Goal: Task Accomplishment & Management: Complete application form

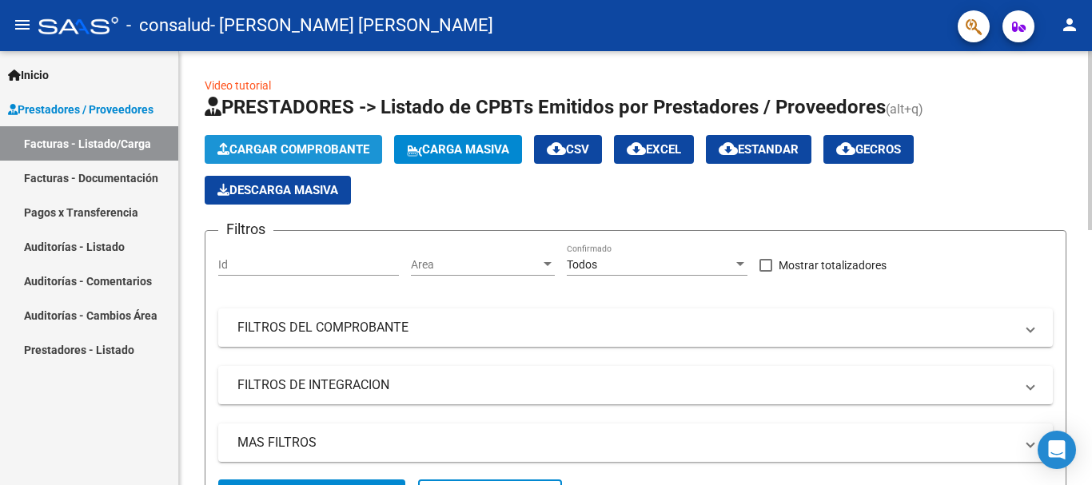
click at [281, 143] on span "Cargar Comprobante" at bounding box center [293, 149] width 152 height 14
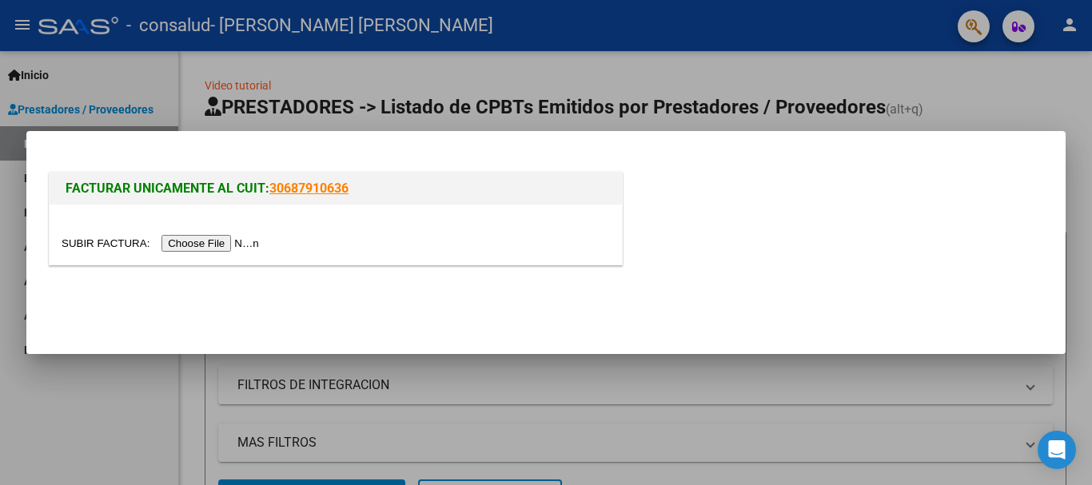
click at [229, 245] on input "file" at bounding box center [163, 243] width 202 height 17
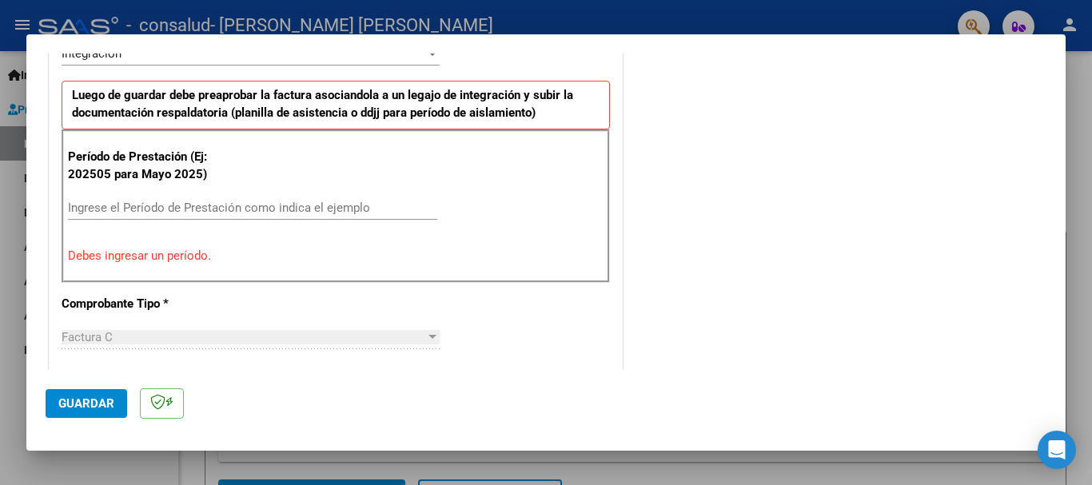
scroll to position [504, 0]
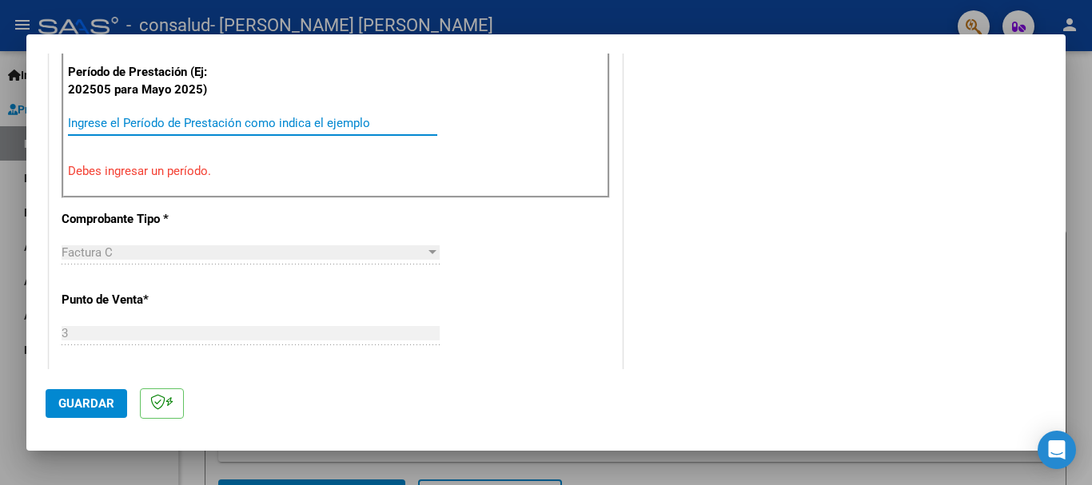
click at [136, 121] on input "Ingrese el Período de Prestación como indica el ejemplo" at bounding box center [252, 123] width 369 height 14
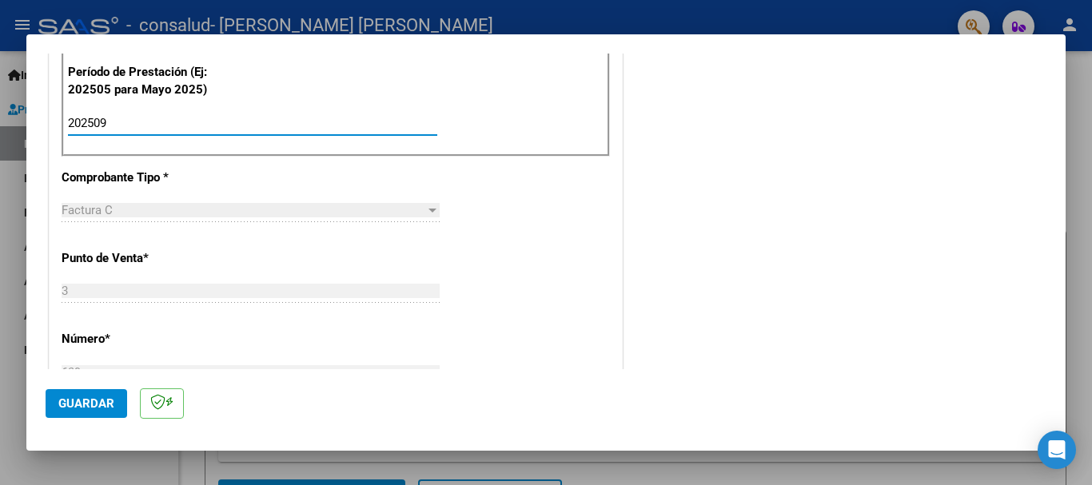
type input "202509"
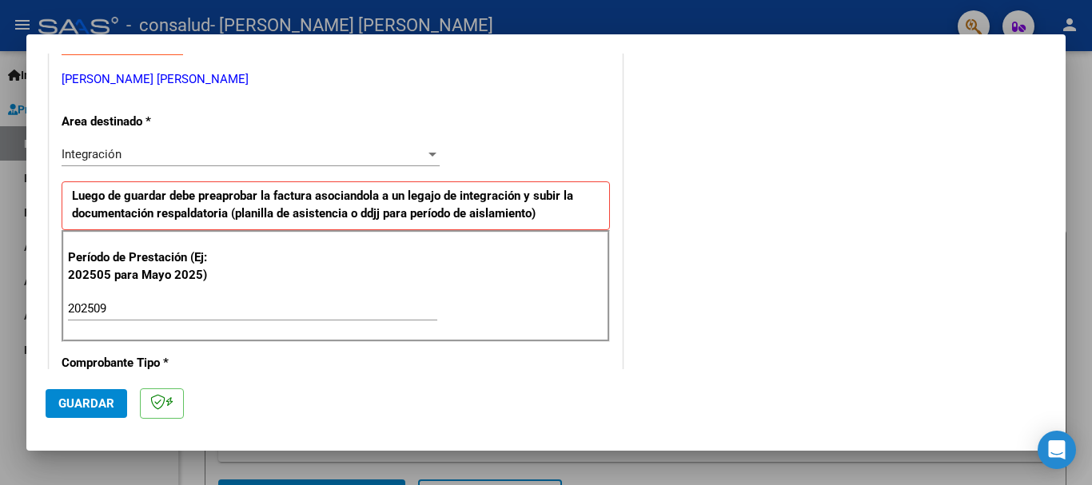
scroll to position [0, 0]
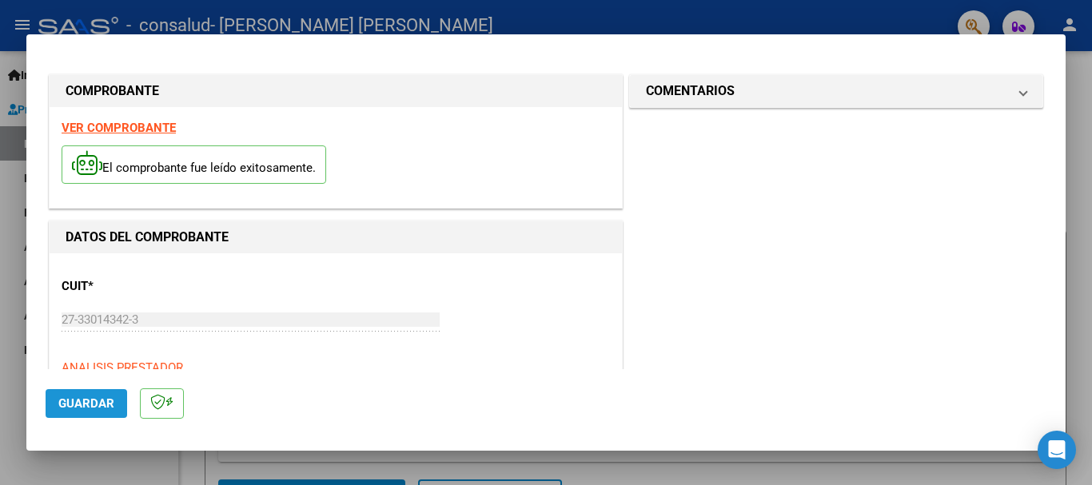
click at [86, 402] on span "Guardar" at bounding box center [86, 403] width 56 height 14
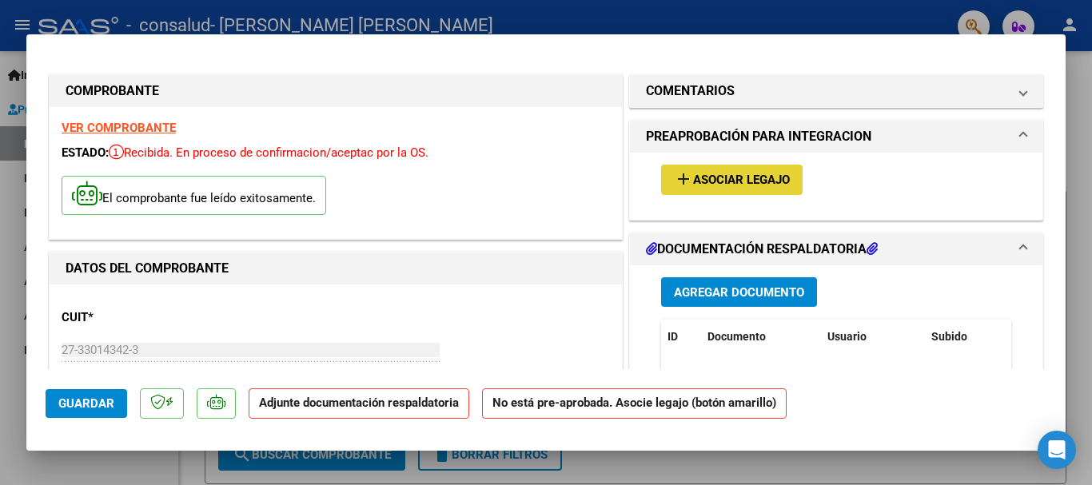
click at [731, 173] on span "Asociar Legajo" at bounding box center [741, 180] width 97 height 14
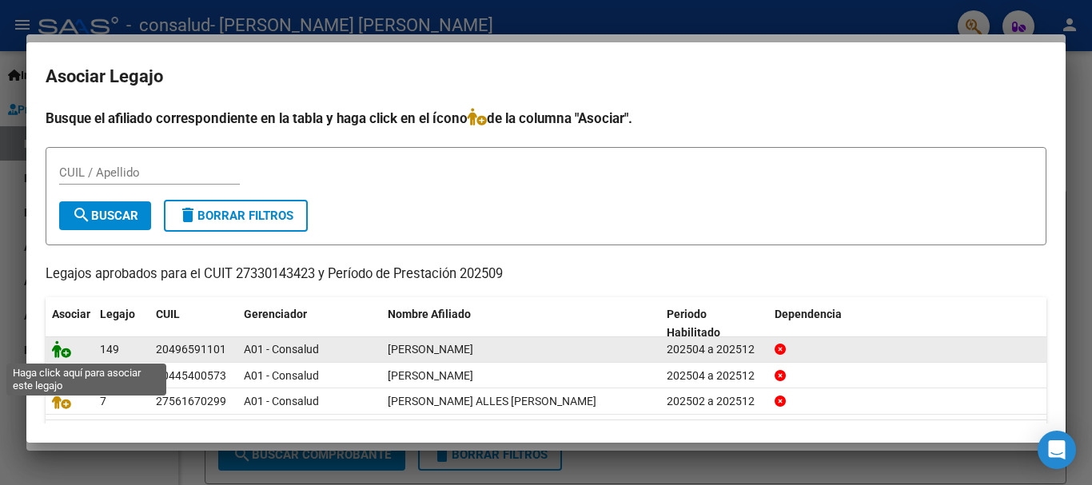
click at [66, 354] on icon at bounding box center [61, 349] width 19 height 18
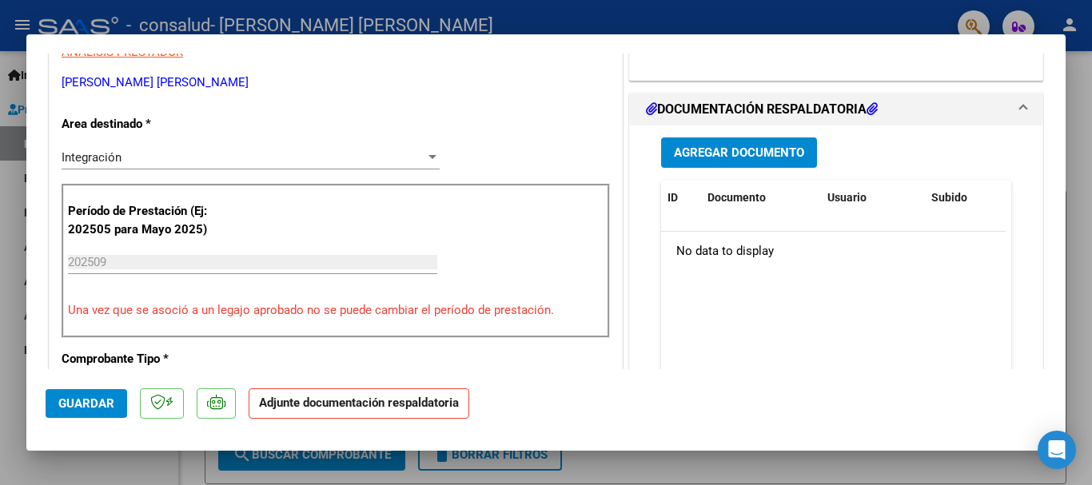
scroll to position [362, 0]
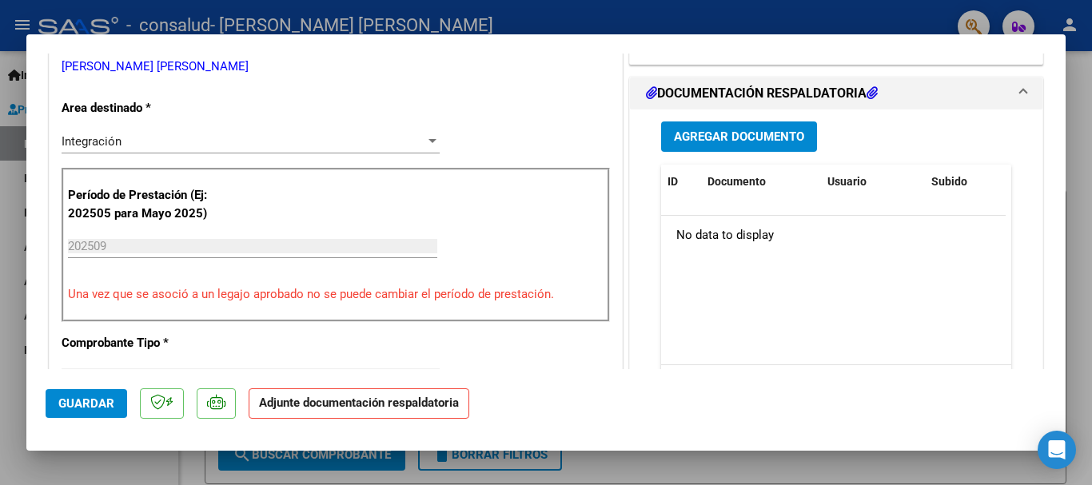
click at [740, 130] on span "Agregar Documento" at bounding box center [739, 137] width 130 height 14
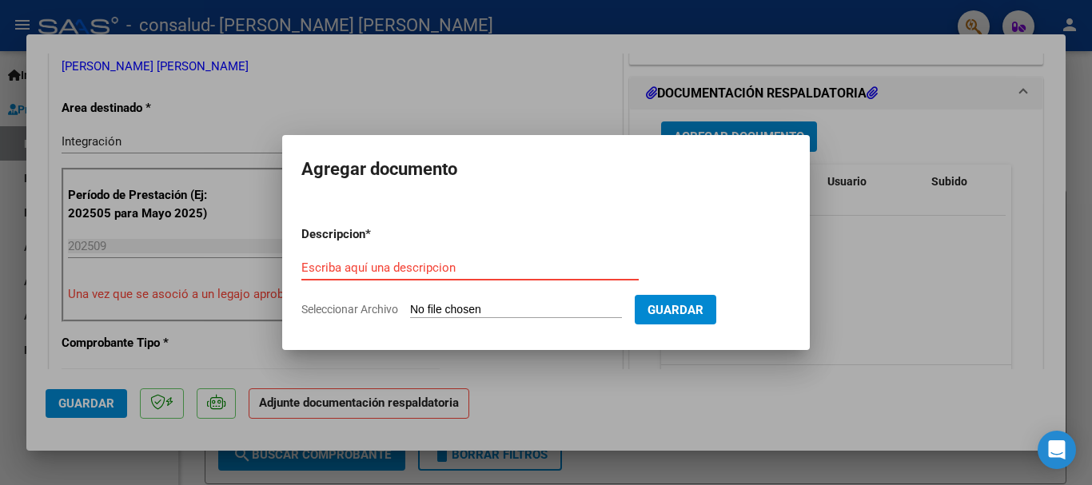
click at [437, 265] on input "Escriba aquí una descripcion" at bounding box center [469, 268] width 337 height 14
click at [430, 309] on input "Seleccionar Archivo" at bounding box center [516, 310] width 212 height 15
type input "C:\fakepath\[PERSON_NAME] 3- 639 DOCUMENTACION.pdf"
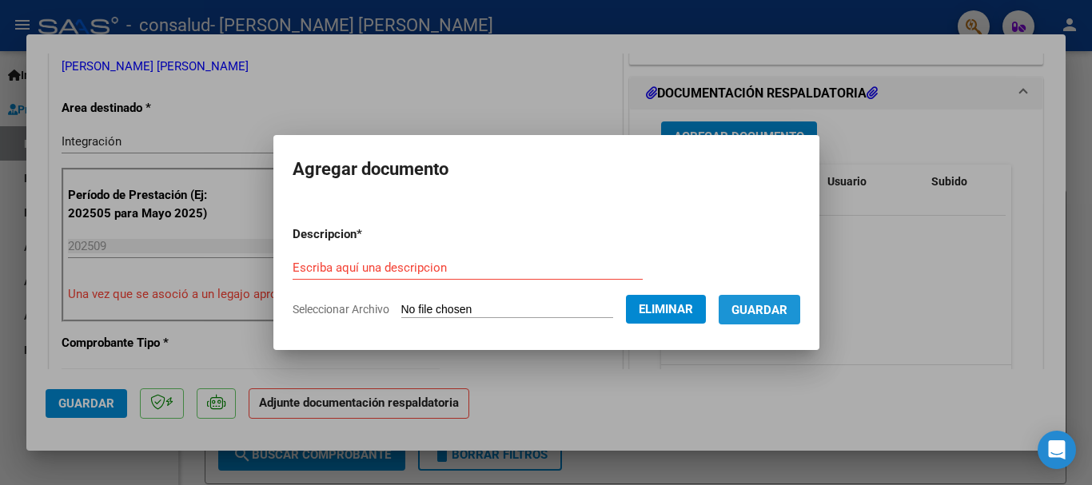
click at [791, 319] on button "Guardar" at bounding box center [760, 310] width 82 height 30
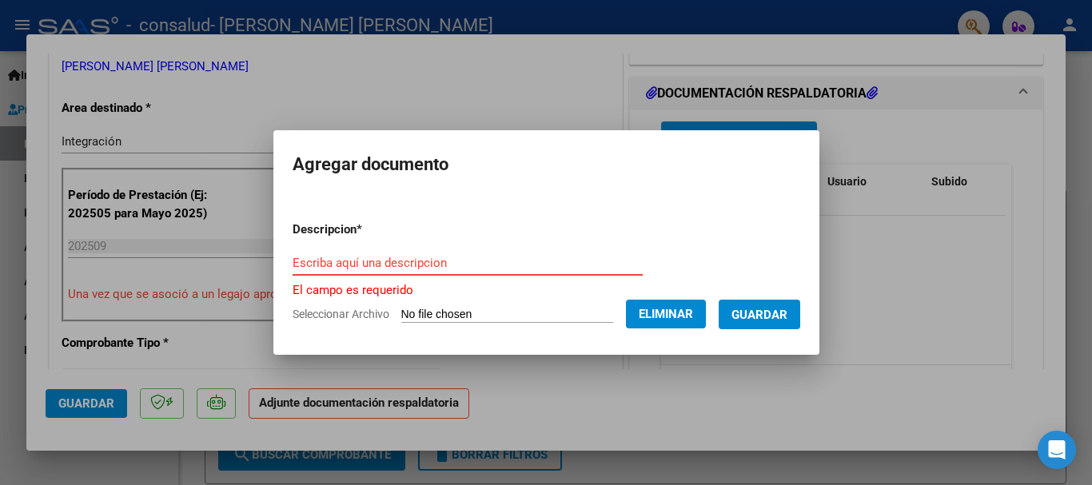
click at [373, 256] on input "Escriba aquí una descripcion" at bounding box center [468, 263] width 350 height 14
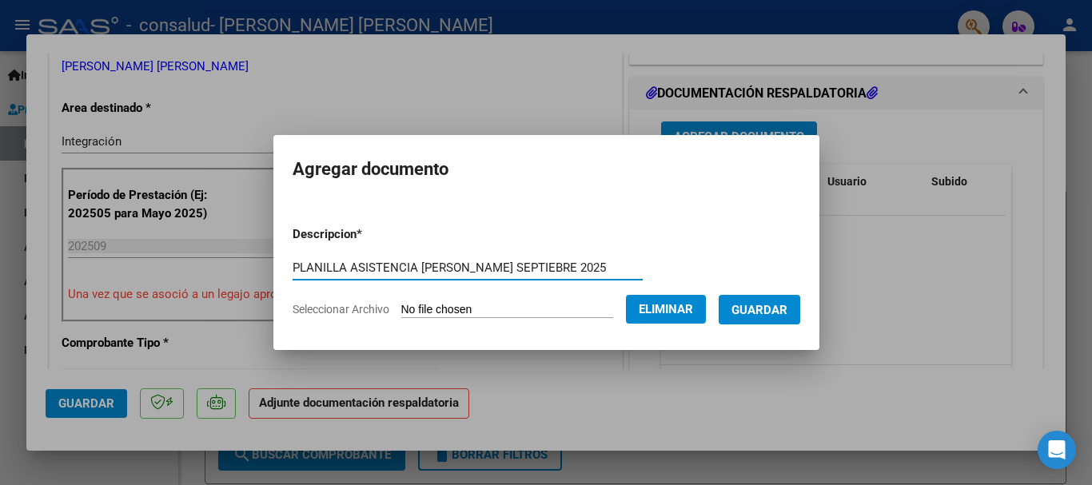
click at [540, 268] on input "PLANILLA ASISTENCIA [PERSON_NAME] SEPTIEBRE 2025" at bounding box center [468, 268] width 350 height 14
type input "PLANILLA ASISTENCIA [PERSON_NAME] [DATE]"
click at [750, 310] on span "Guardar" at bounding box center [759, 310] width 56 height 14
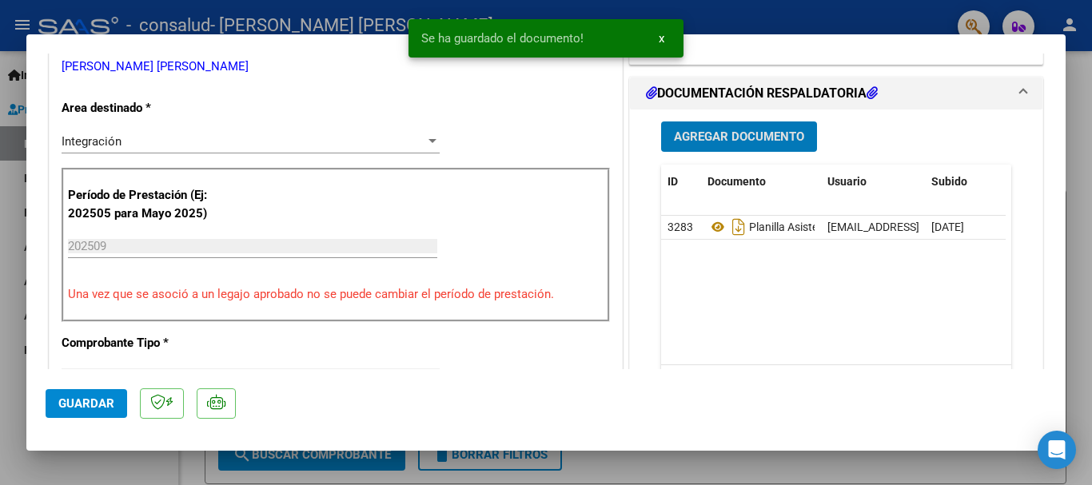
click at [86, 399] on span "Guardar" at bounding box center [86, 403] width 56 height 14
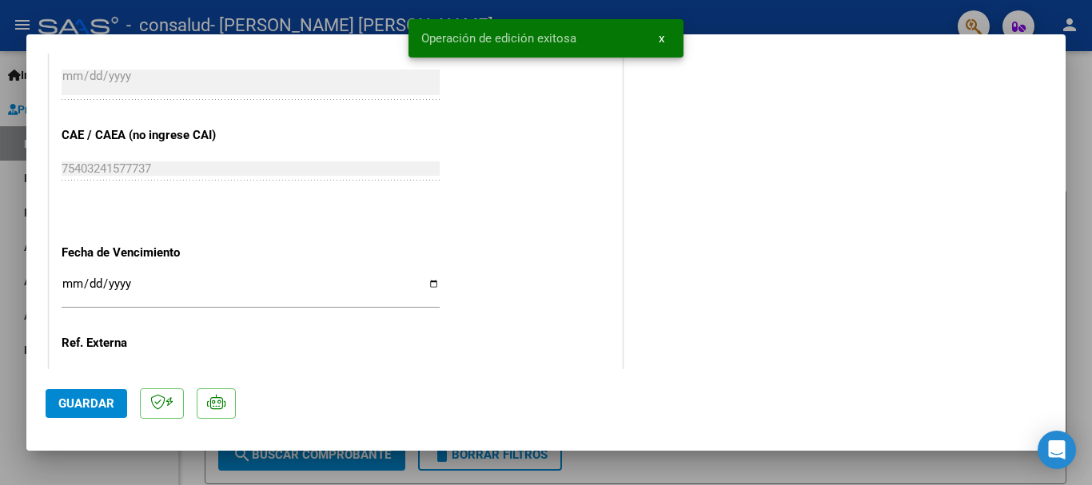
scroll to position [999, 0]
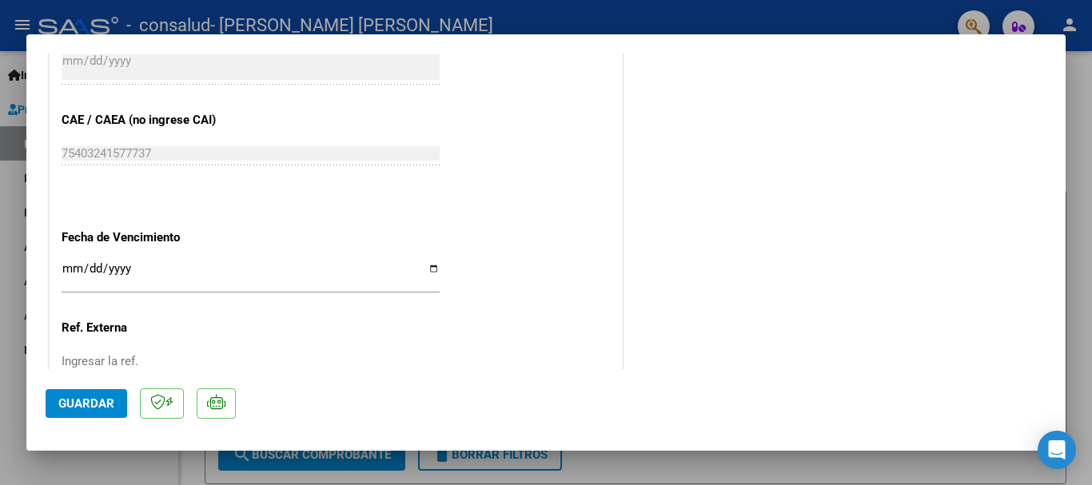
drag, startPoint x: 1081, startPoint y: 291, endPoint x: 1091, endPoint y: 406, distance: 115.6
click at [1091, 406] on div at bounding box center [546, 242] width 1092 height 485
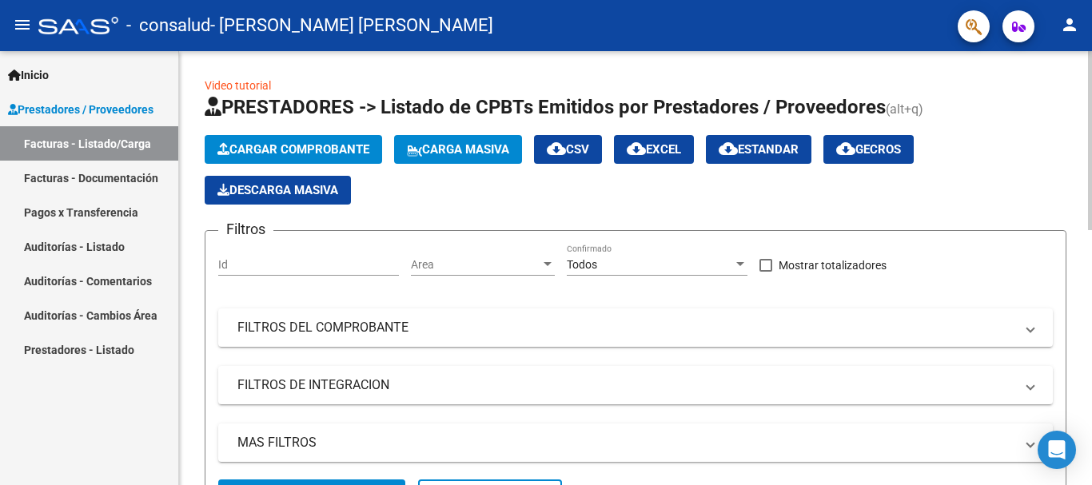
click at [283, 143] on span "Cargar Comprobante" at bounding box center [293, 149] width 152 height 14
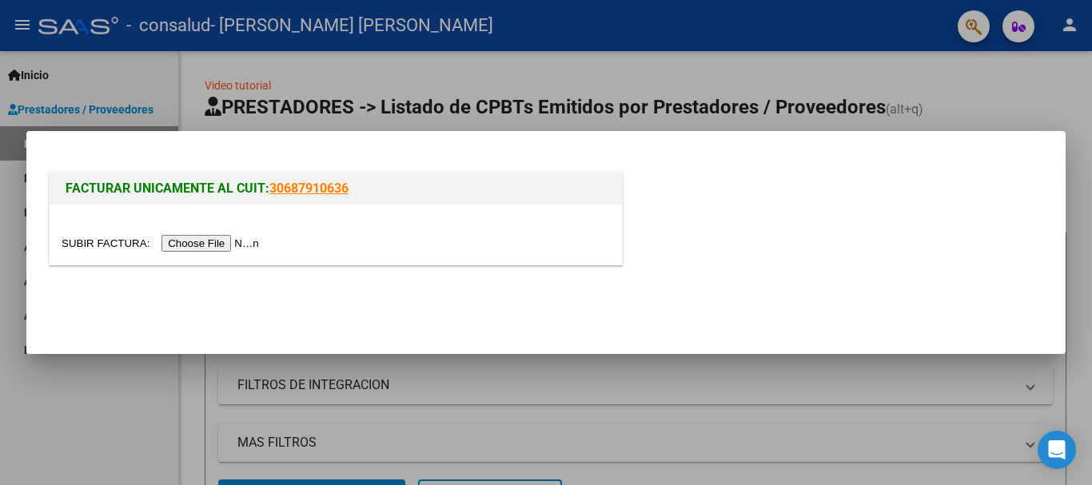
click at [214, 241] on input "file" at bounding box center [163, 243] width 202 height 17
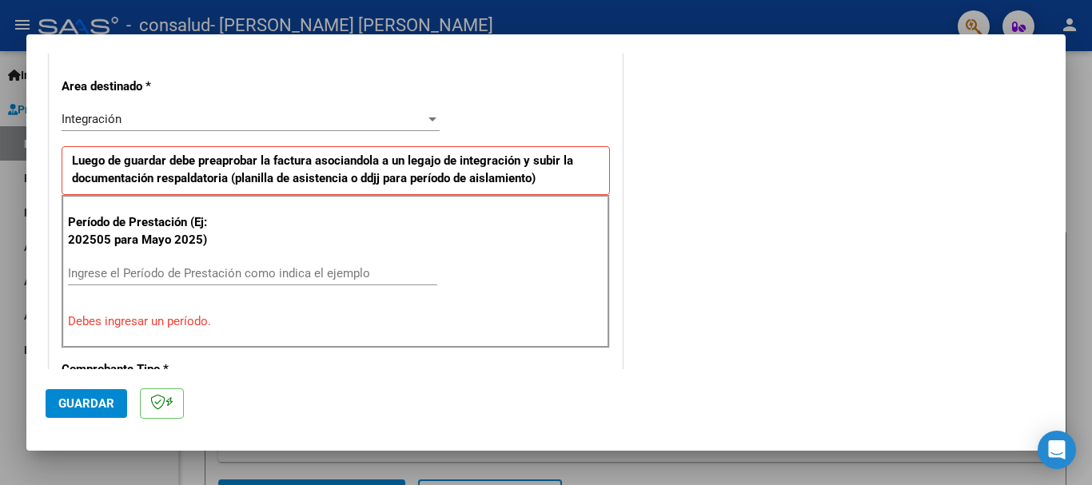
scroll to position [341, 0]
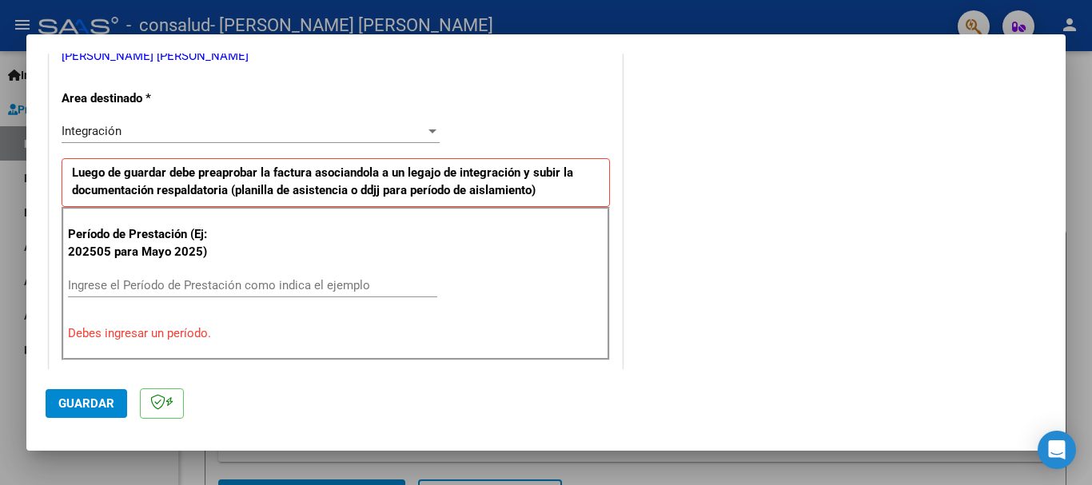
drag, startPoint x: 1071, startPoint y: 167, endPoint x: 1073, endPoint y: 185, distance: 17.7
click at [1073, 185] on div at bounding box center [546, 242] width 1092 height 485
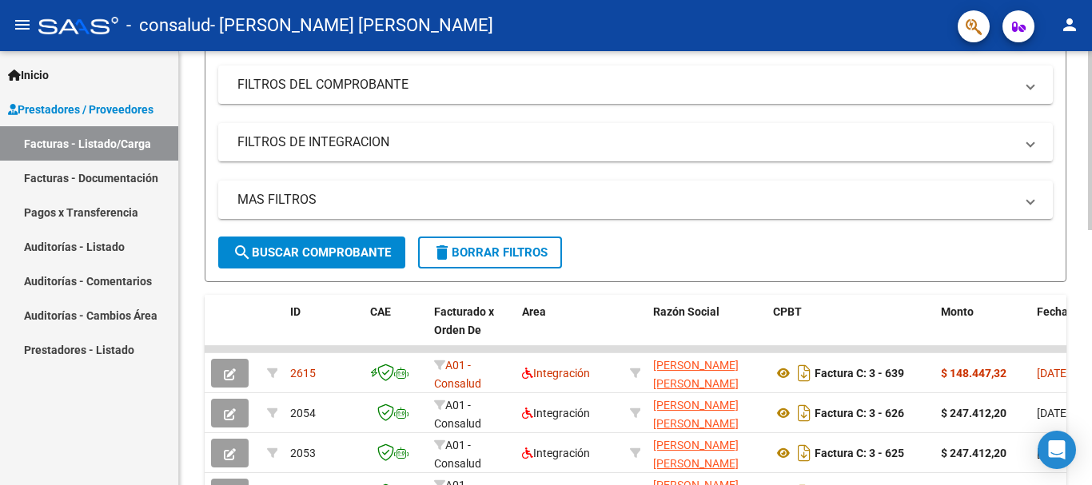
scroll to position [287, 0]
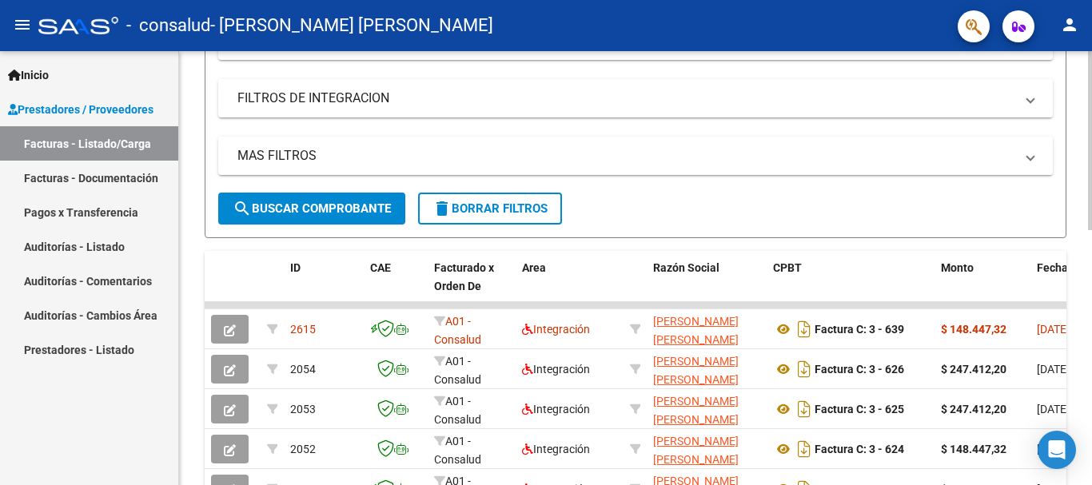
click at [1091, 225] on div at bounding box center [1090, 261] width 4 height 179
click at [313, 212] on span "search Buscar Comprobante" at bounding box center [312, 208] width 158 height 14
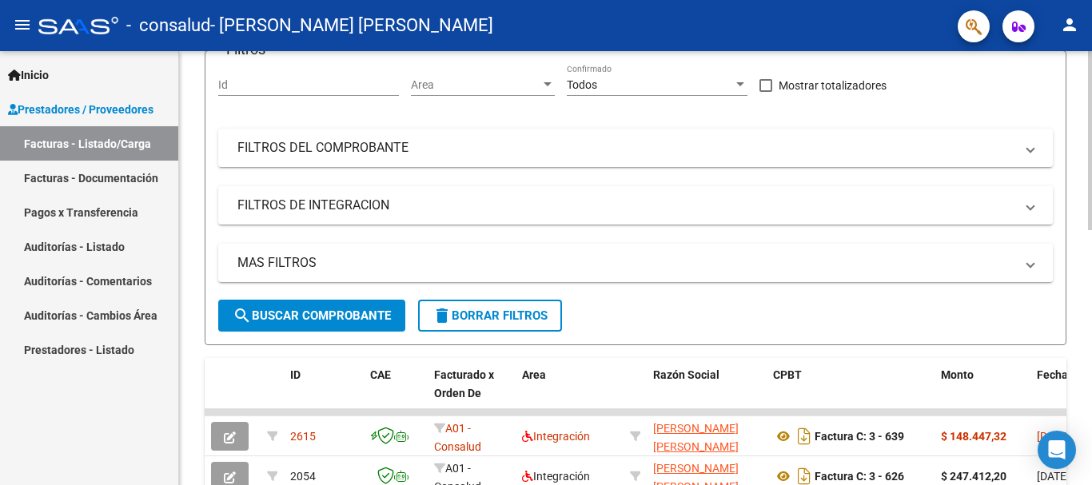
scroll to position [159, 0]
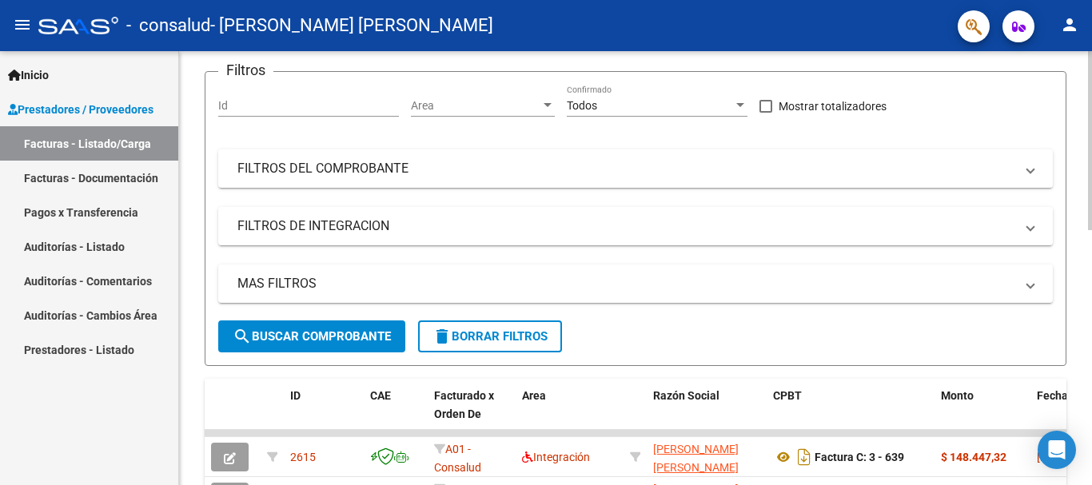
click at [1091, 150] on div at bounding box center [1090, 207] width 4 height 179
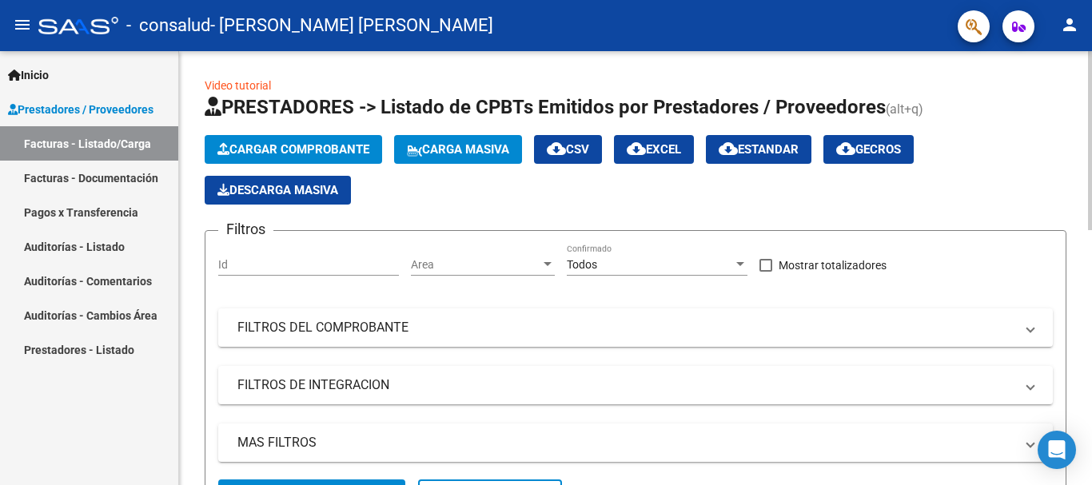
click at [1089, 169] on div at bounding box center [1090, 140] width 4 height 179
click at [282, 141] on button "Cargar Comprobante" at bounding box center [293, 149] width 177 height 29
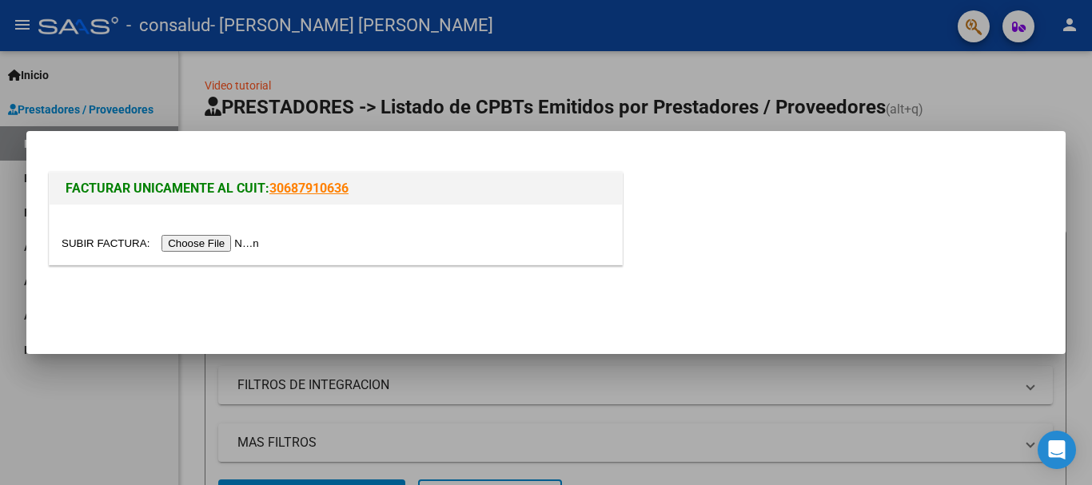
click at [247, 243] on input "file" at bounding box center [163, 243] width 202 height 17
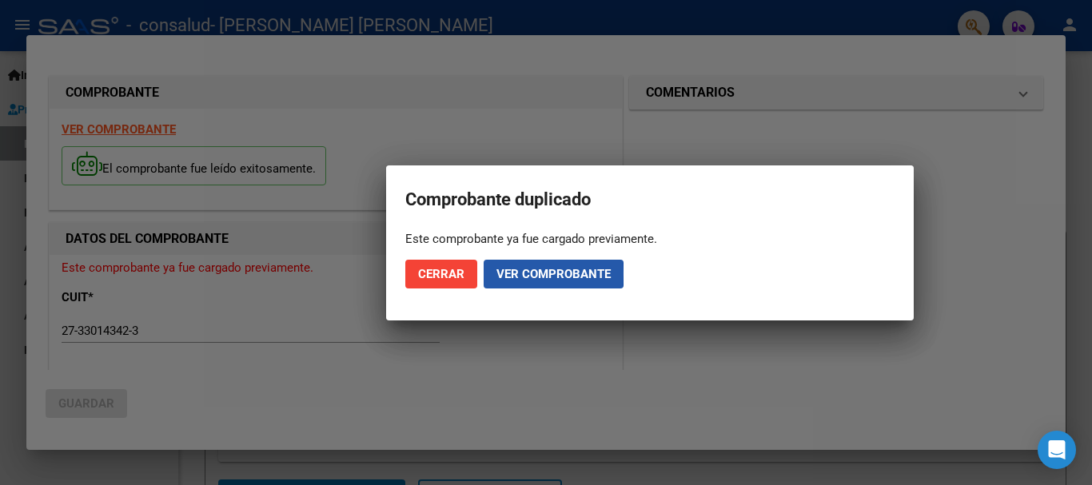
click at [506, 273] on span "Ver comprobante" at bounding box center [553, 274] width 114 height 14
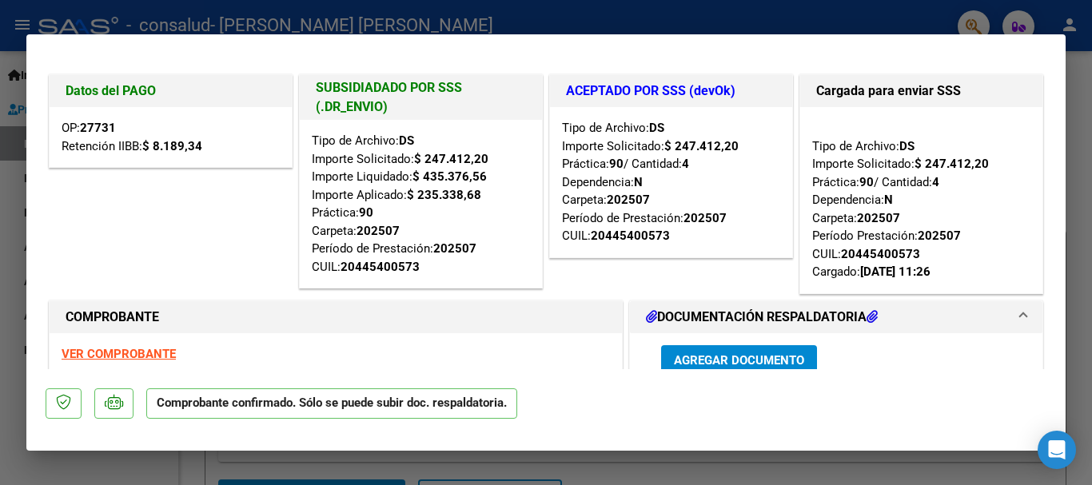
click at [1076, 96] on div at bounding box center [546, 242] width 1092 height 485
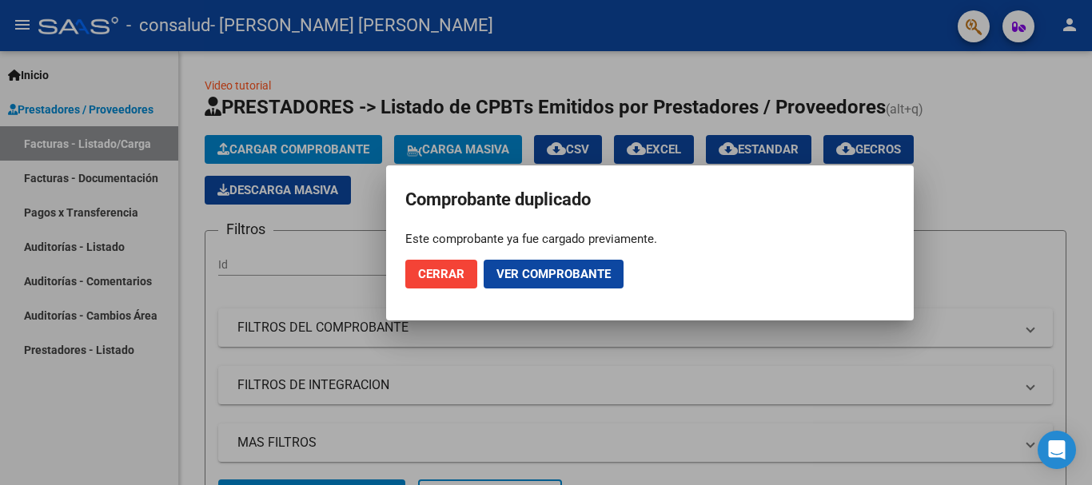
click at [427, 281] on span "Cerrar" at bounding box center [441, 274] width 46 height 14
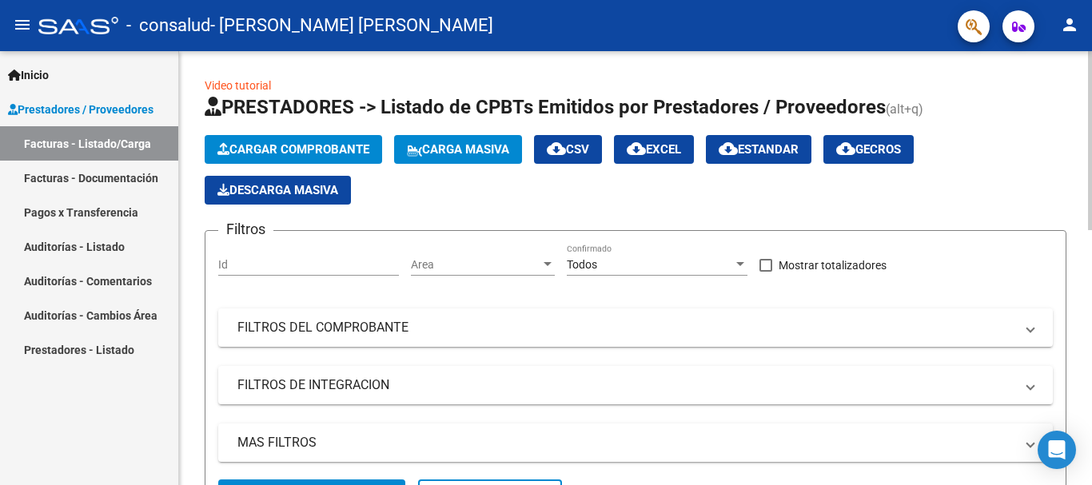
click at [249, 151] on span "Cargar Comprobante" at bounding box center [293, 149] width 152 height 14
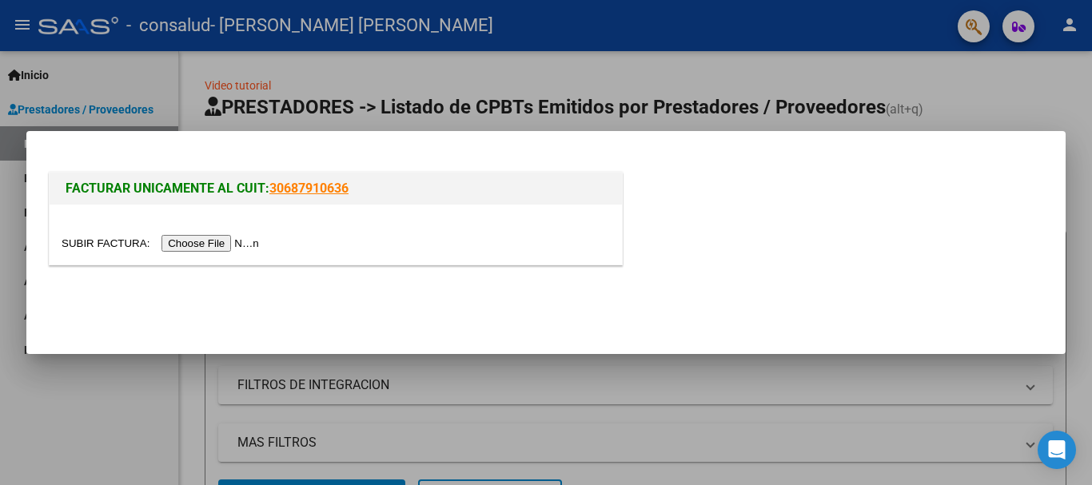
click at [219, 243] on input "file" at bounding box center [163, 243] width 202 height 17
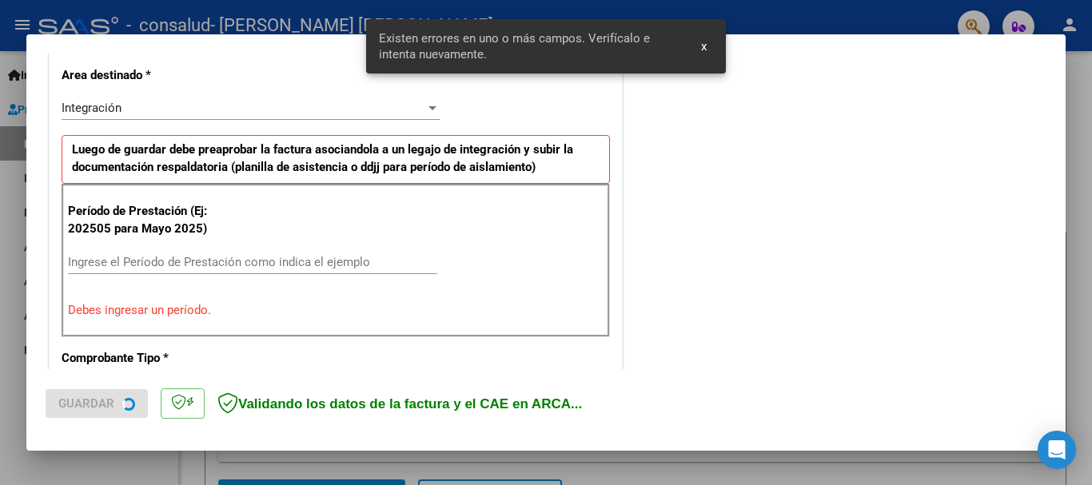
scroll to position [399, 0]
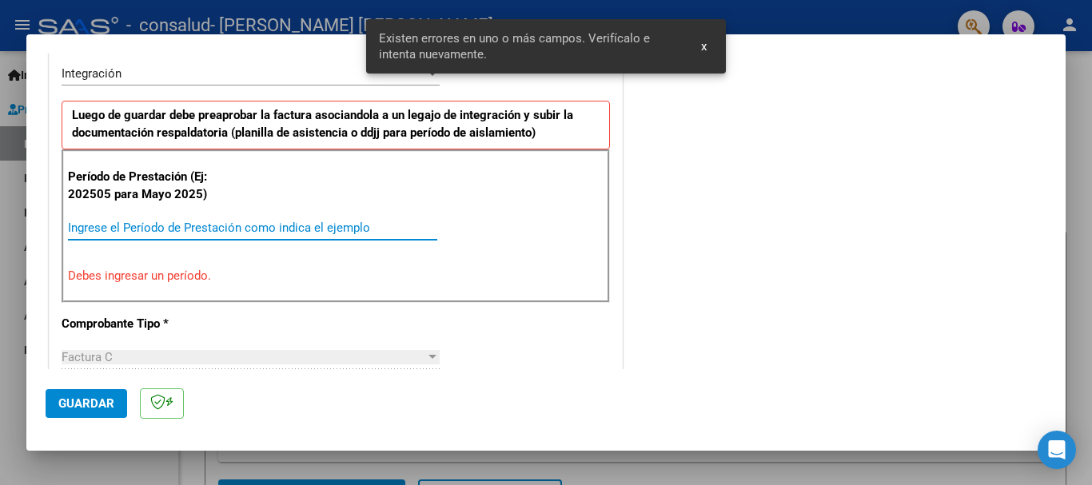
click at [82, 228] on input "Ingrese el Período de Prestación como indica el ejemplo" at bounding box center [252, 228] width 369 height 14
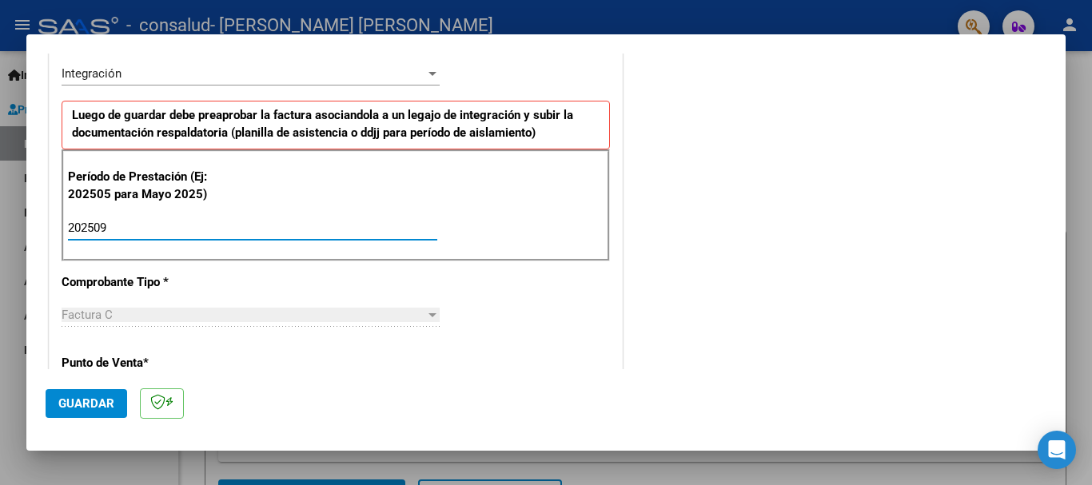
type input "202509"
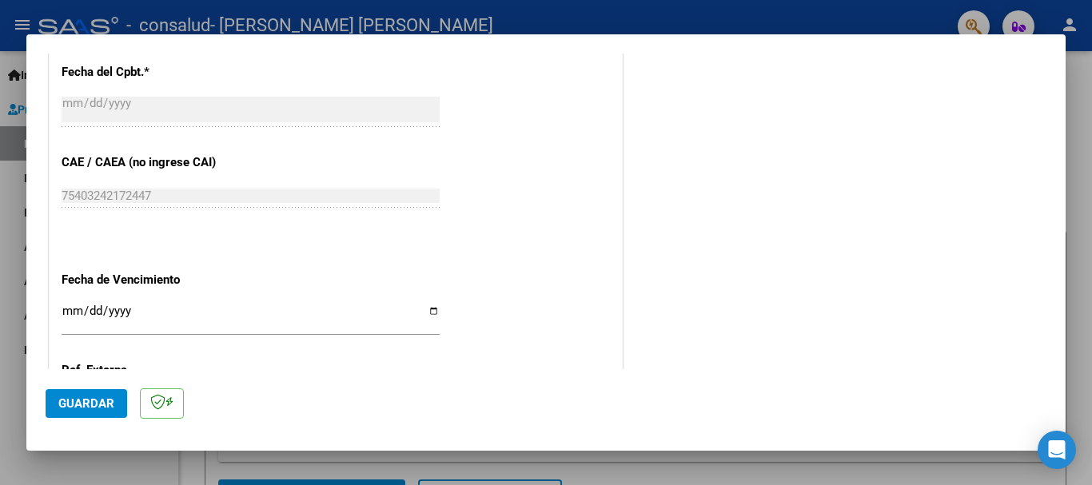
scroll to position [1091, 0]
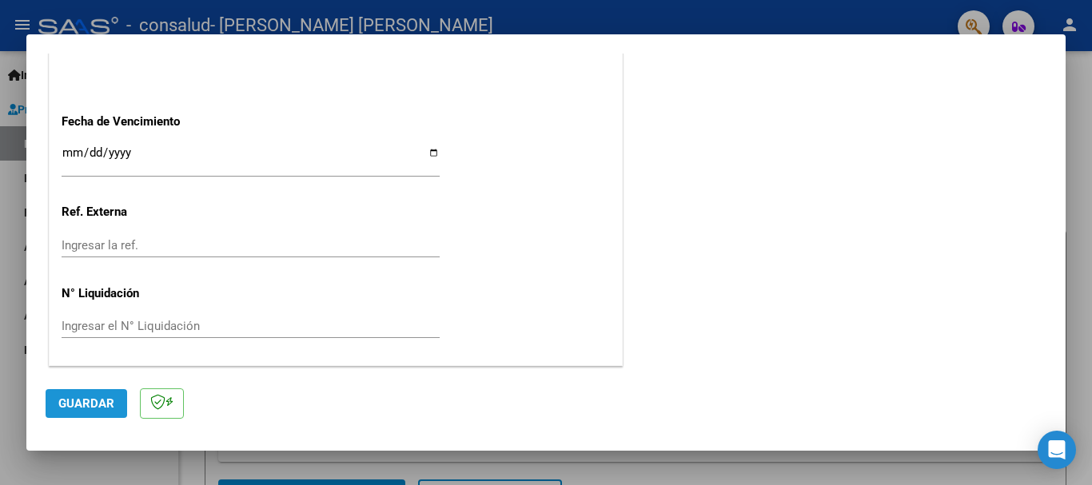
click at [89, 414] on button "Guardar" at bounding box center [87, 403] width 82 height 29
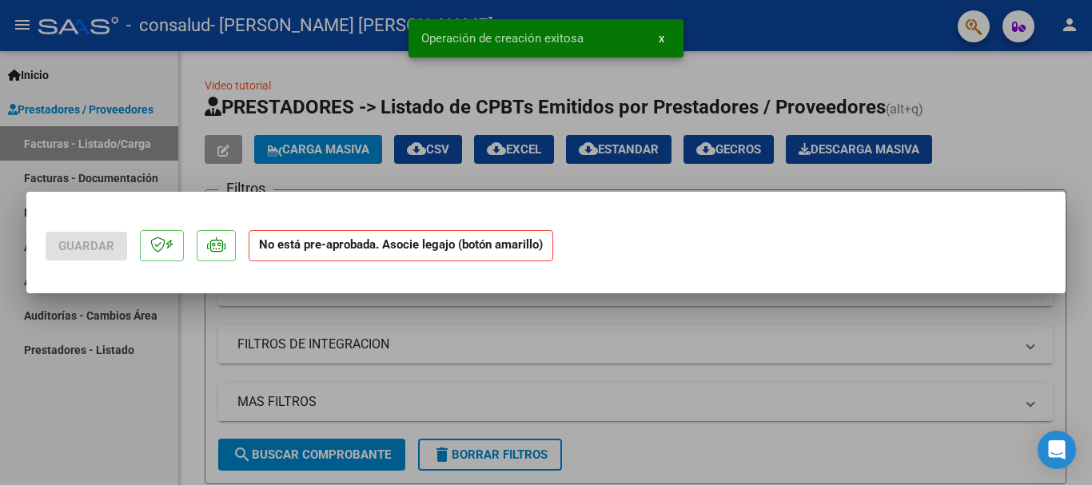
scroll to position [0, 0]
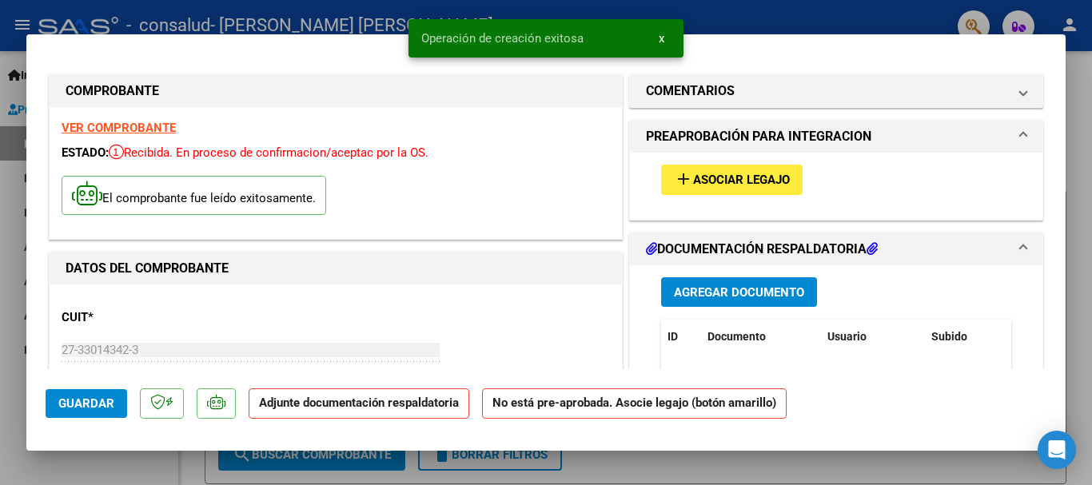
click at [684, 183] on mat-icon "add" at bounding box center [683, 178] width 19 height 19
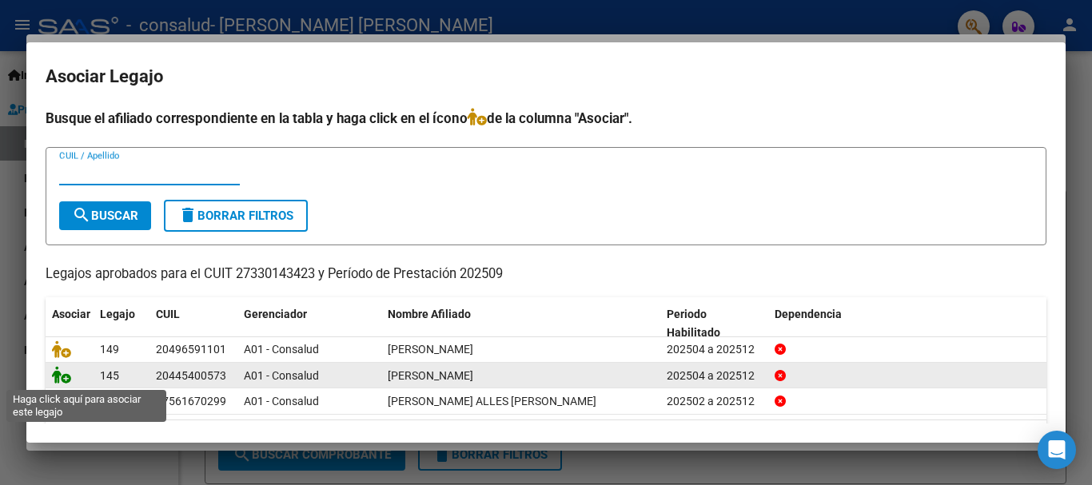
click at [59, 381] on icon at bounding box center [61, 375] width 19 height 18
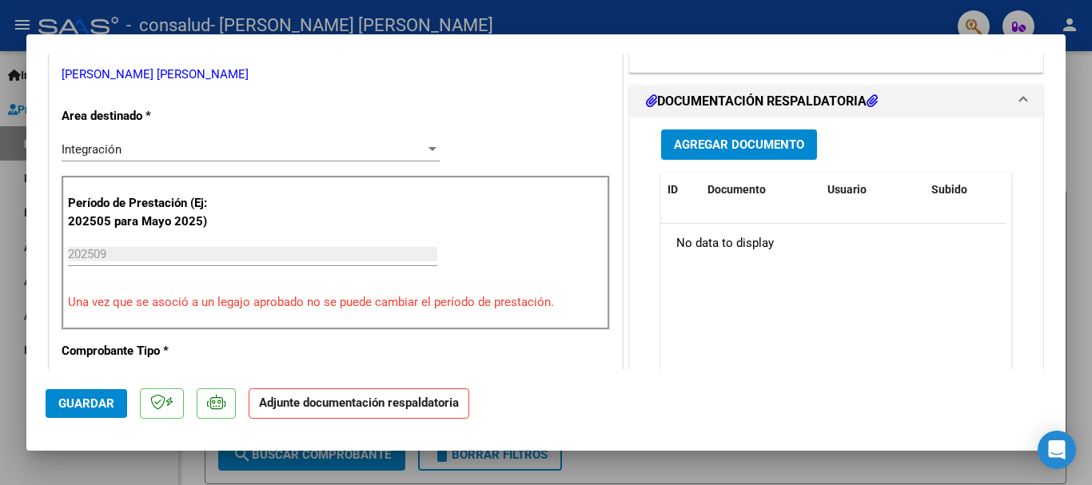
scroll to position [303, 0]
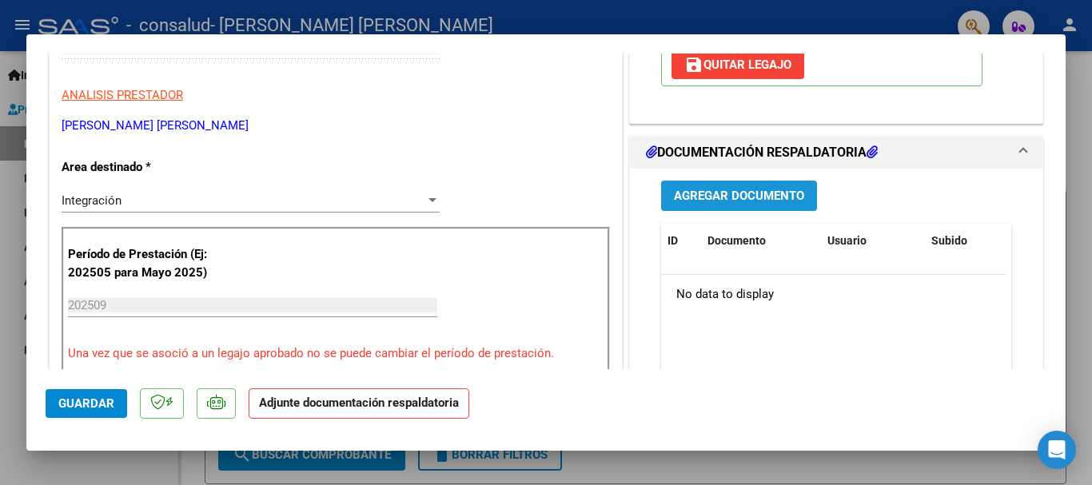
click at [718, 194] on span "Agregar Documento" at bounding box center [739, 196] width 130 height 14
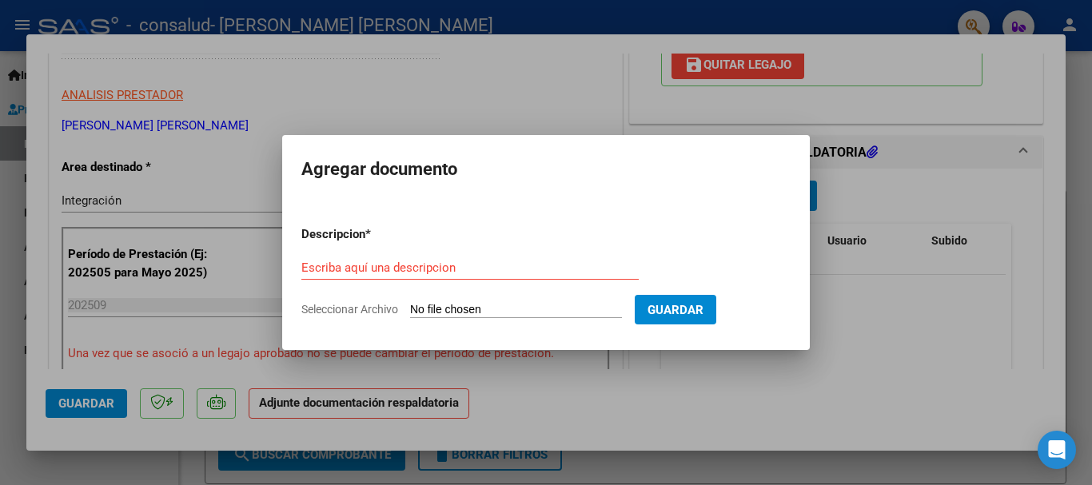
click at [460, 307] on input "Seleccionar Archivo" at bounding box center [516, 310] width 212 height 15
type input "C:\fakepath\[PERSON_NAME] 3- 640 DOCUMENTACION.pdf"
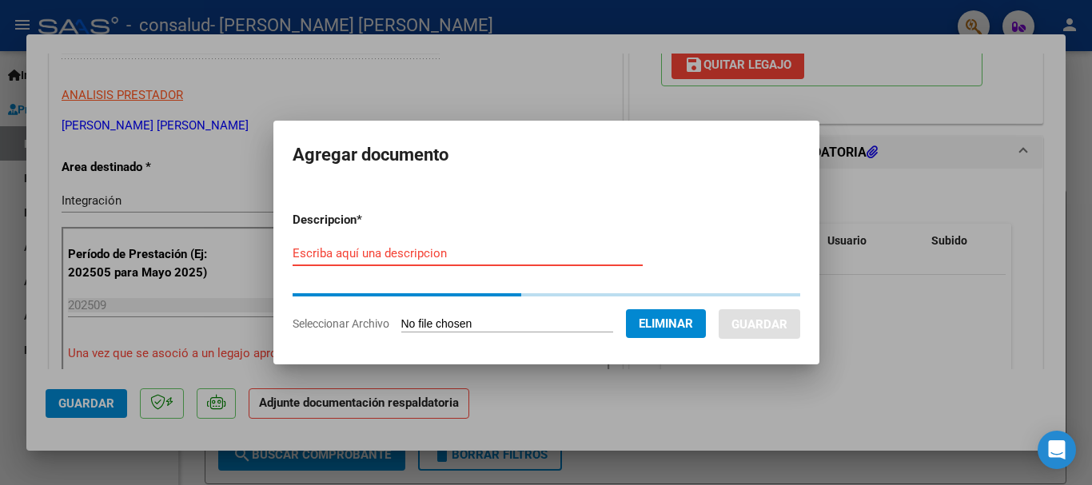
click at [419, 251] on input "Escriba aquí una descripcion" at bounding box center [468, 253] width 350 height 14
type input "A"
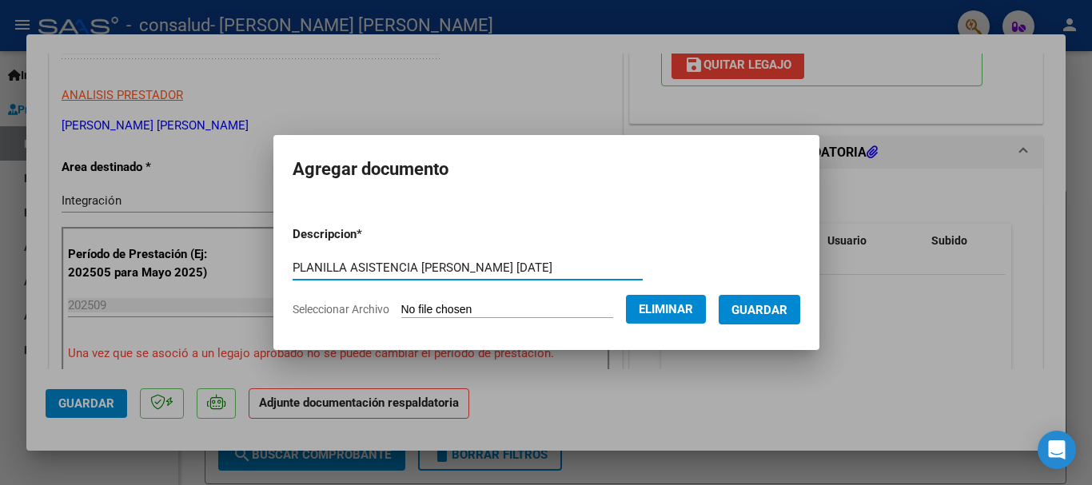
click at [403, 267] on input "PLANILLA ASISTENCIA [PERSON_NAME] [DATE]" at bounding box center [468, 268] width 350 height 14
type input "PLANILLA ASISTENCIA KINESIOLOGIA [PERSON_NAME] [DATE]"
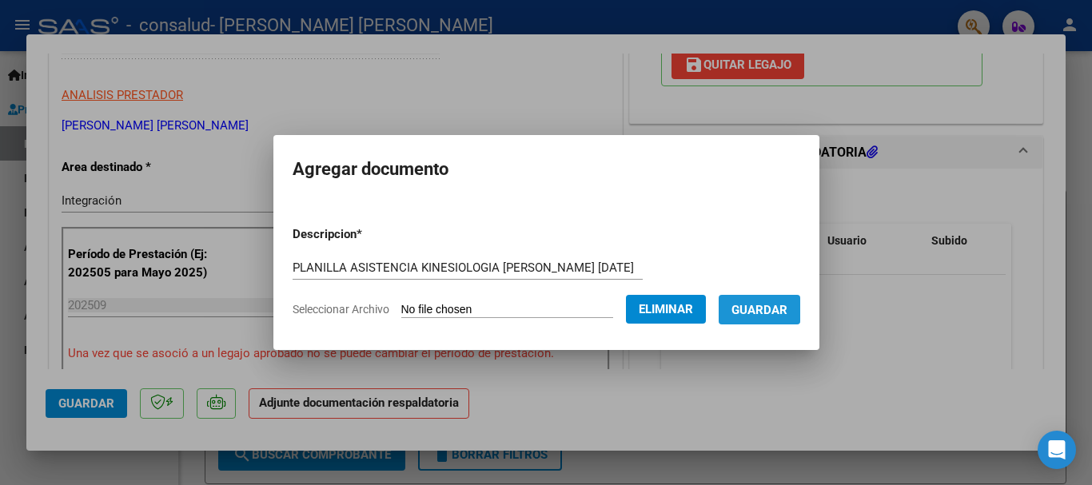
click at [769, 306] on span "Guardar" at bounding box center [759, 310] width 56 height 14
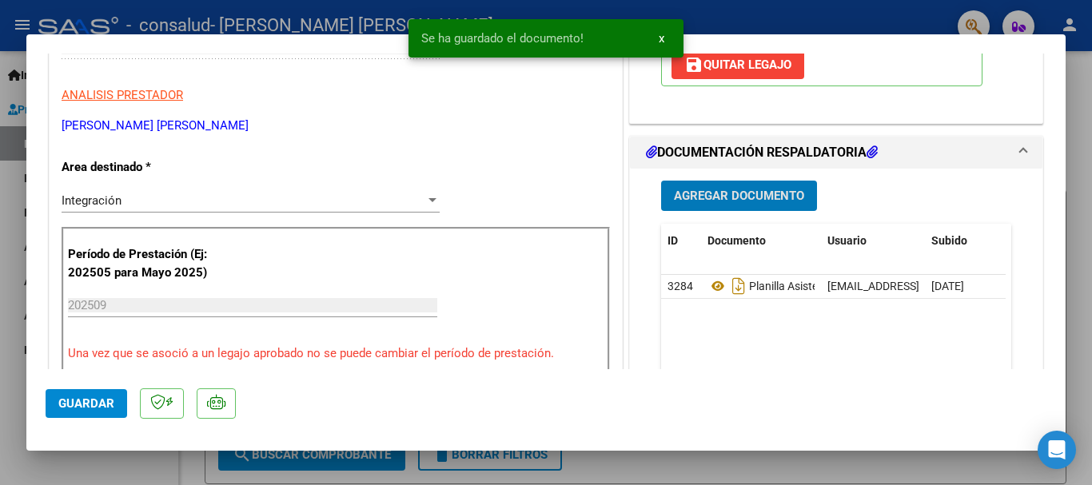
click at [99, 403] on span "Guardar" at bounding box center [86, 403] width 56 height 14
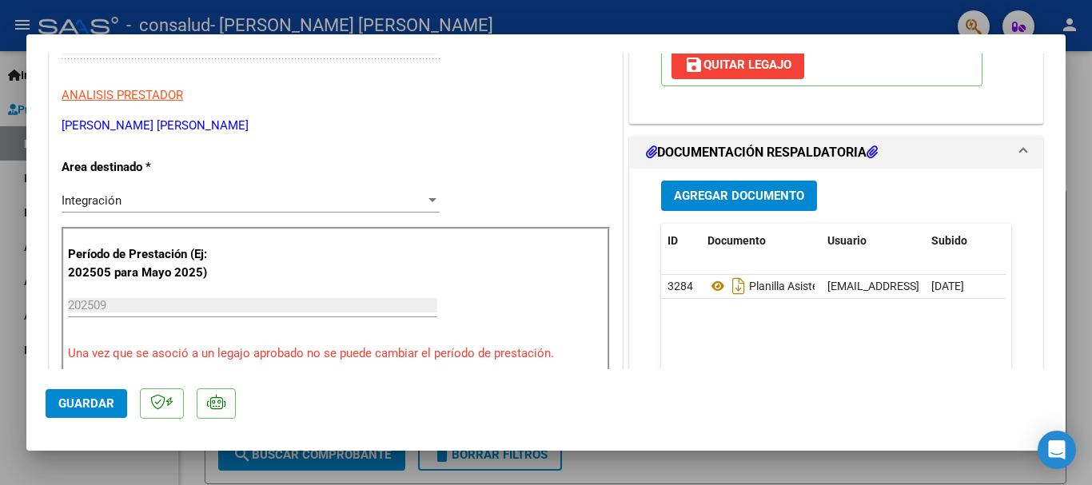
click at [1080, 83] on div at bounding box center [546, 242] width 1092 height 485
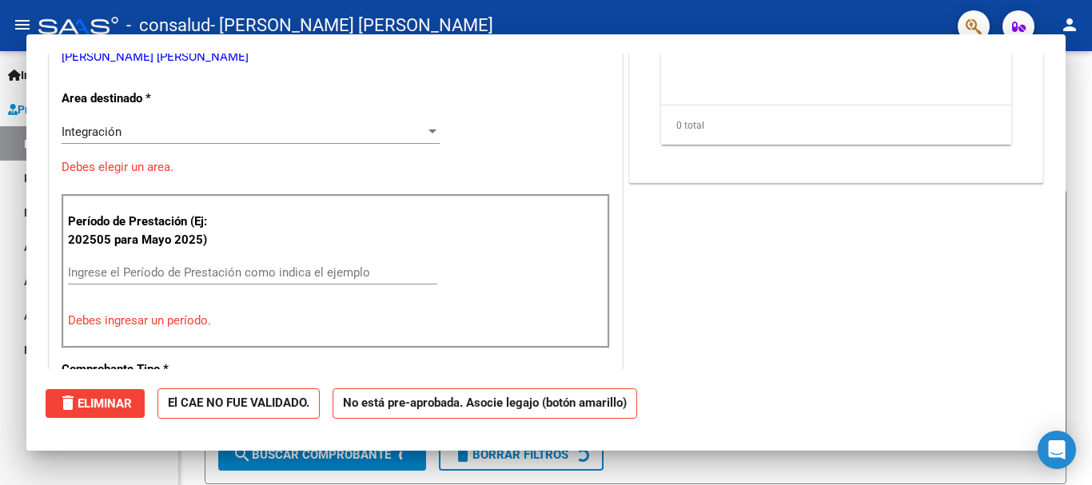
scroll to position [0, 0]
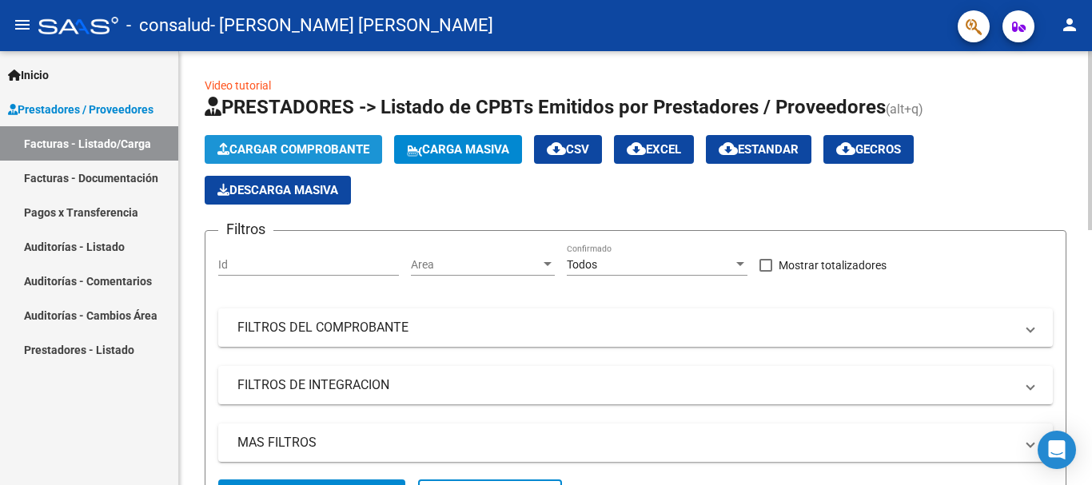
click at [331, 141] on button "Cargar Comprobante" at bounding box center [293, 149] width 177 height 29
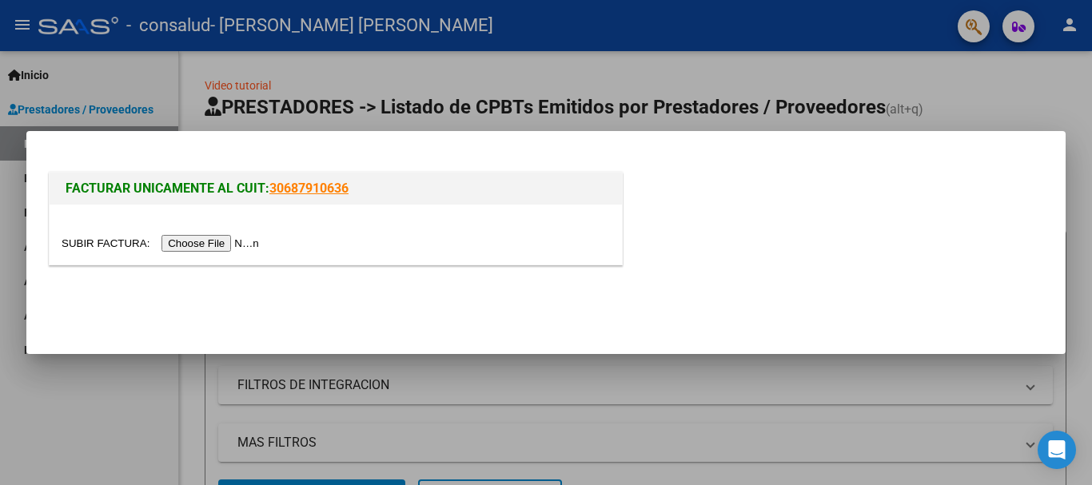
click at [206, 243] on input "file" at bounding box center [163, 243] width 202 height 17
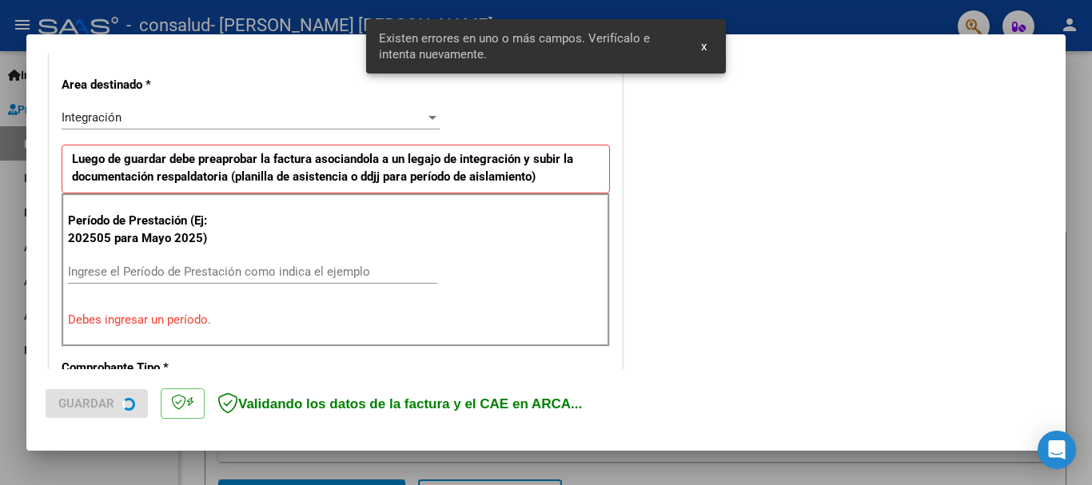
scroll to position [369, 0]
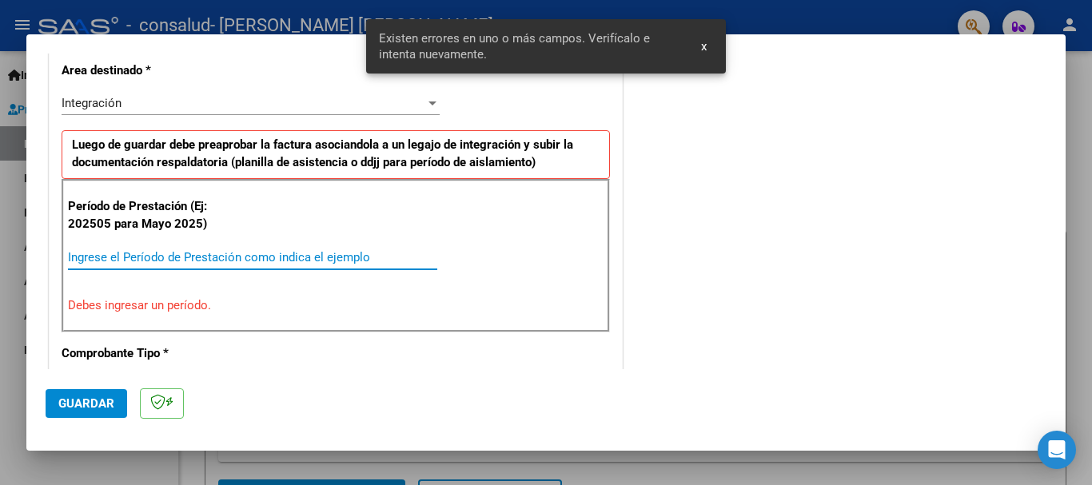
click at [79, 253] on input "Ingrese el Período de Prestación como indica el ejemplo" at bounding box center [252, 257] width 369 height 14
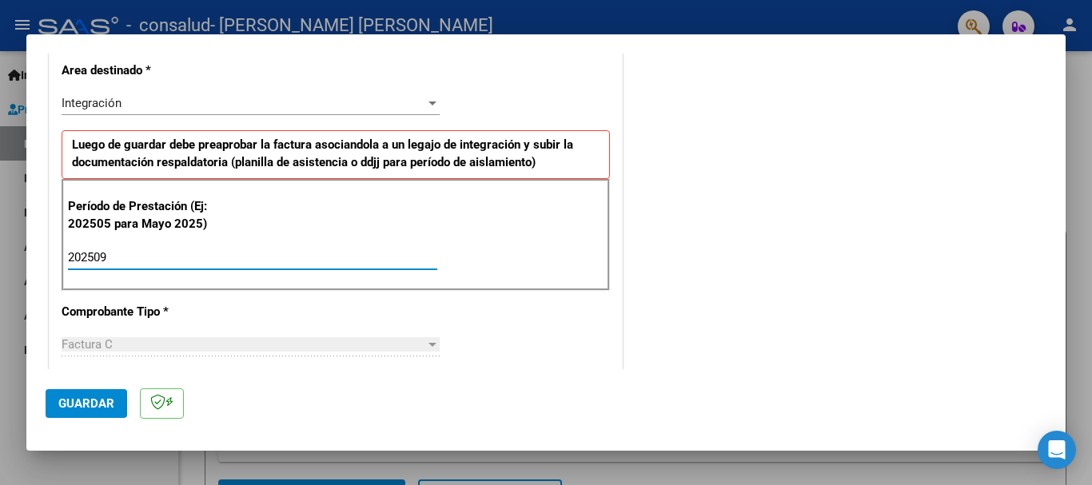
type input "202509"
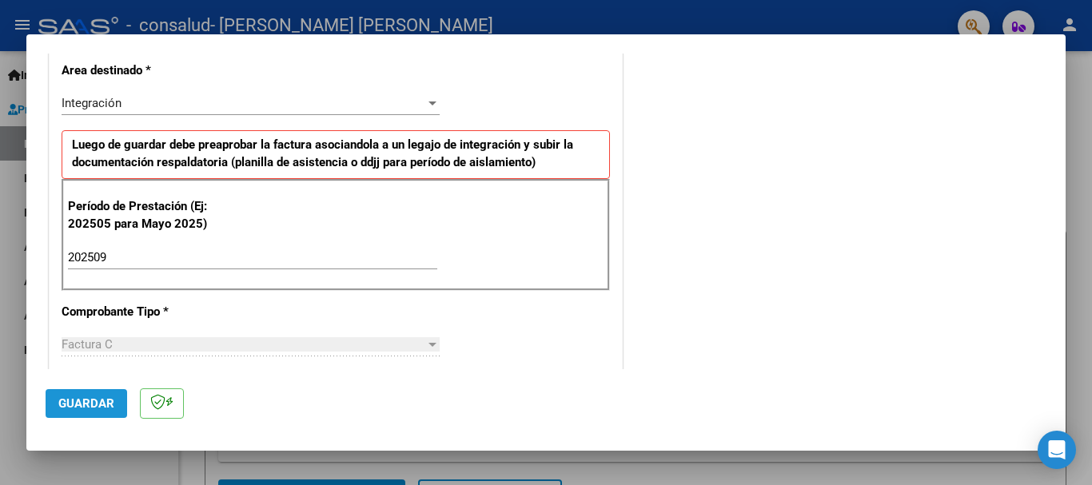
click at [95, 408] on span "Guardar" at bounding box center [86, 403] width 56 height 14
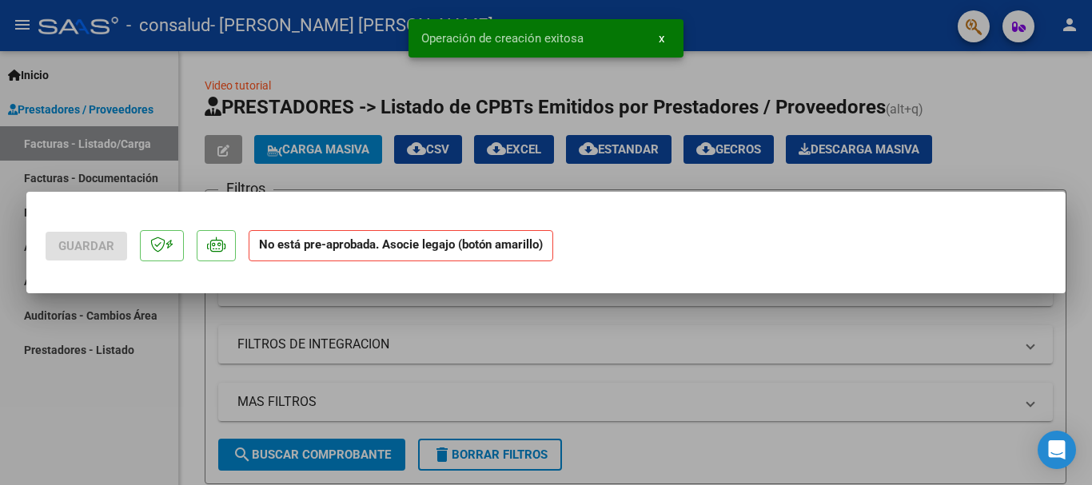
scroll to position [0, 0]
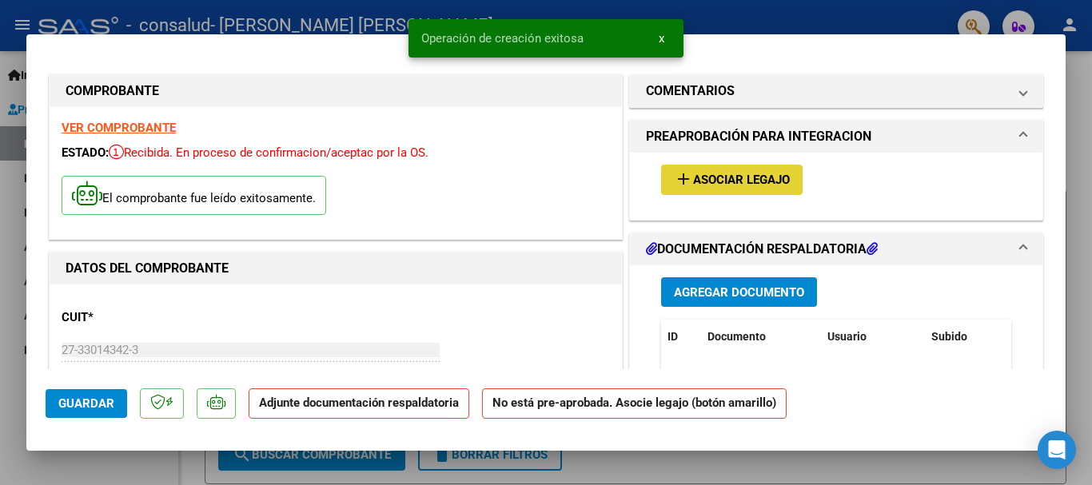
click at [740, 188] on button "add Asociar Legajo" at bounding box center [731, 180] width 141 height 30
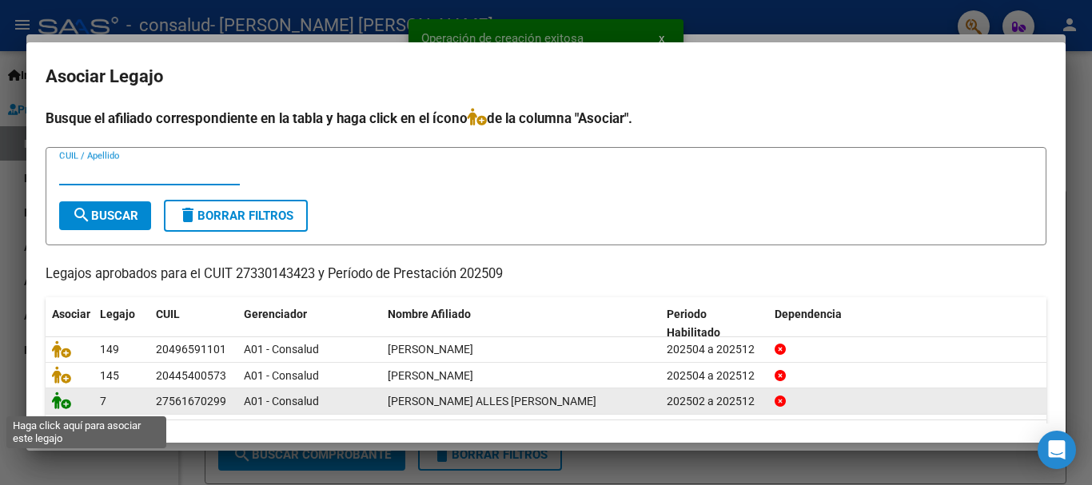
click at [62, 403] on icon at bounding box center [61, 401] width 19 height 18
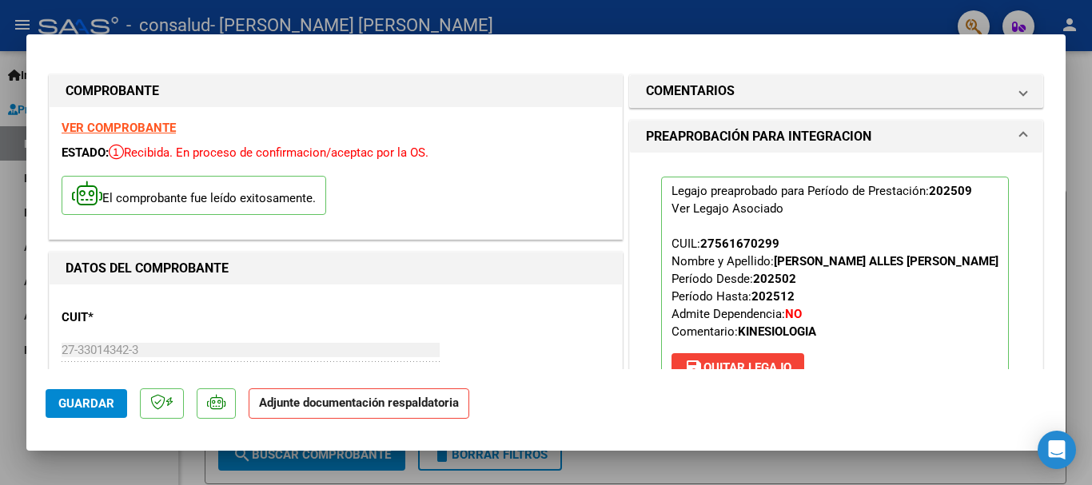
scroll to position [418, 0]
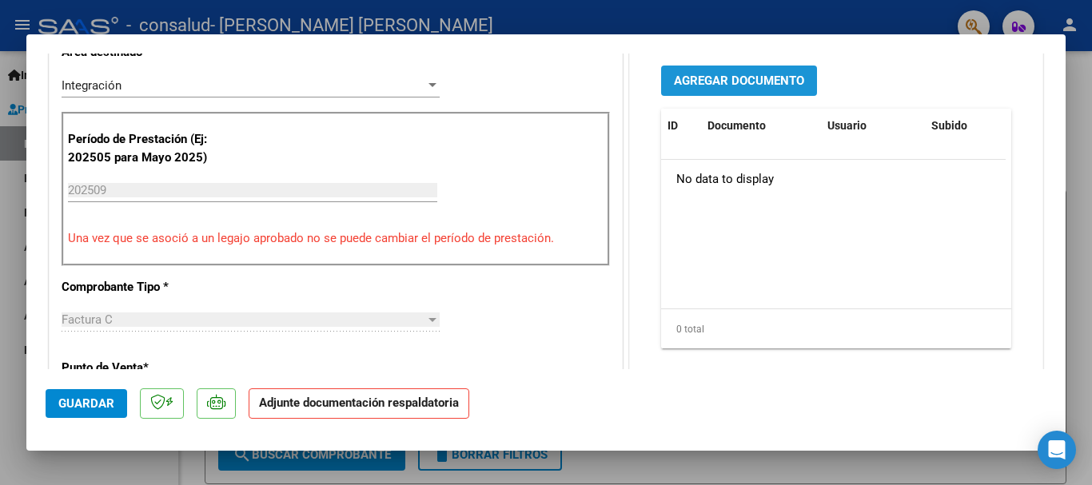
click at [723, 82] on span "Agregar Documento" at bounding box center [739, 81] width 130 height 14
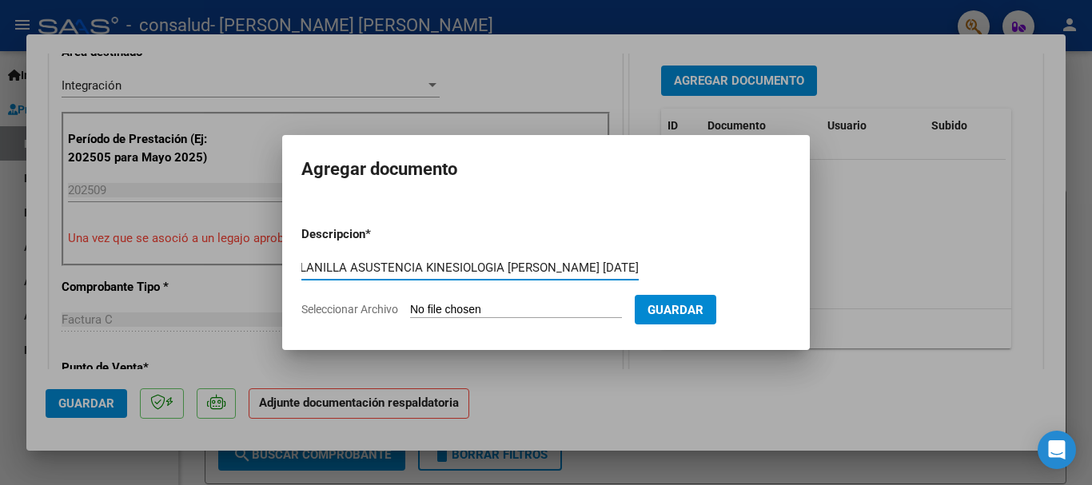
scroll to position [0, 61]
type input "PLANILLA ASUSTENCIA KINESIOLOGIA [PERSON_NAME] [DATE]"
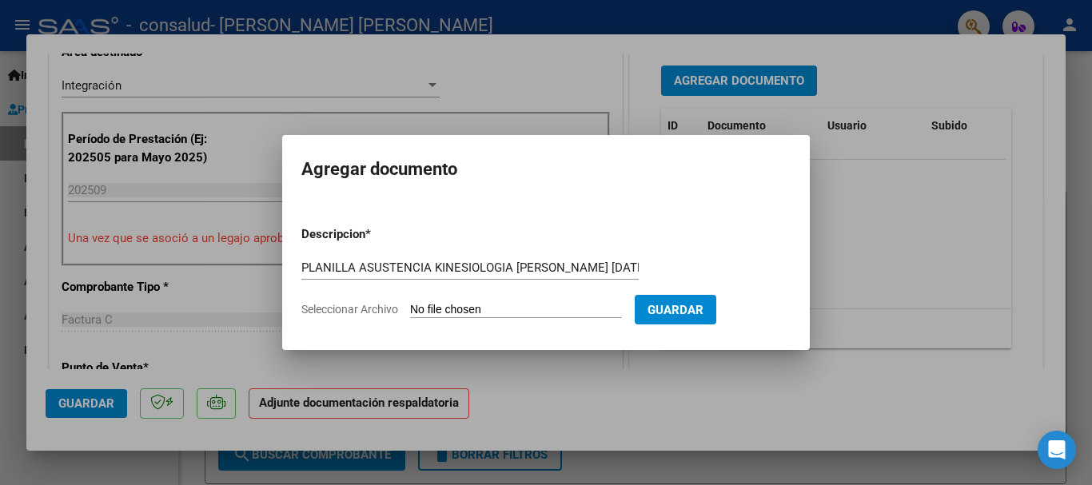
click at [513, 311] on input "Seleccionar Archivo" at bounding box center [516, 310] width 212 height 15
type input "C:\fakepath\[PERSON_NAME] 3- 641 DOCUMENTACION.pdf"
